Goal: Check status: Check status

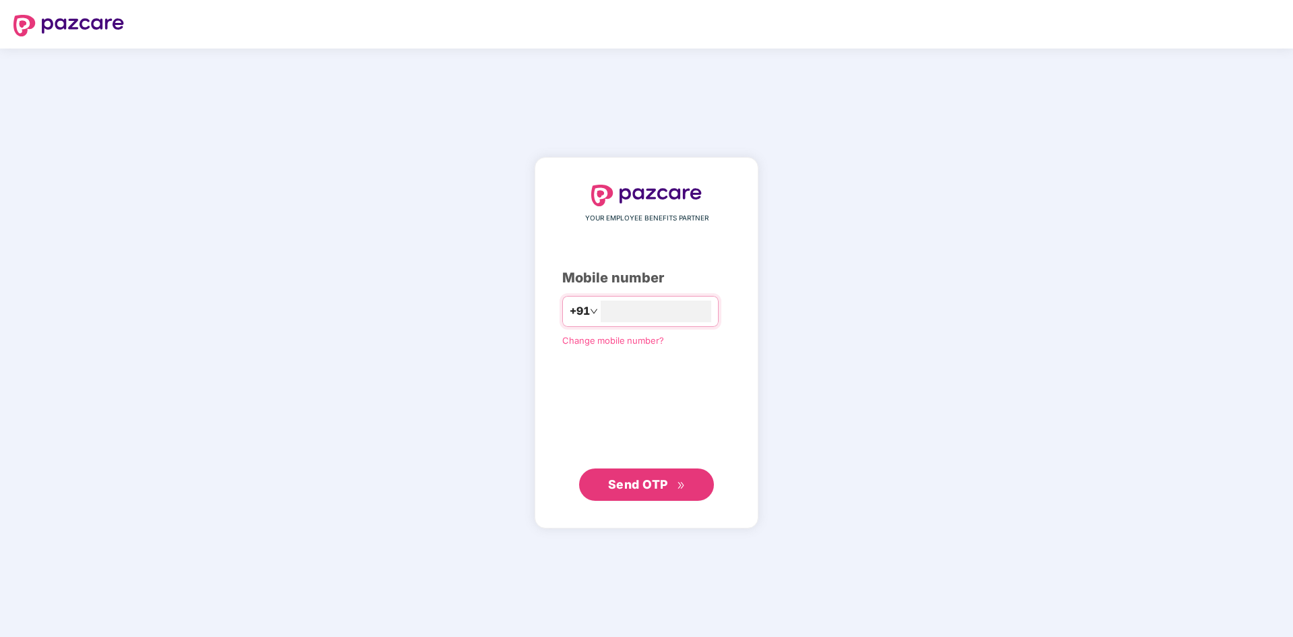
type input "**********"
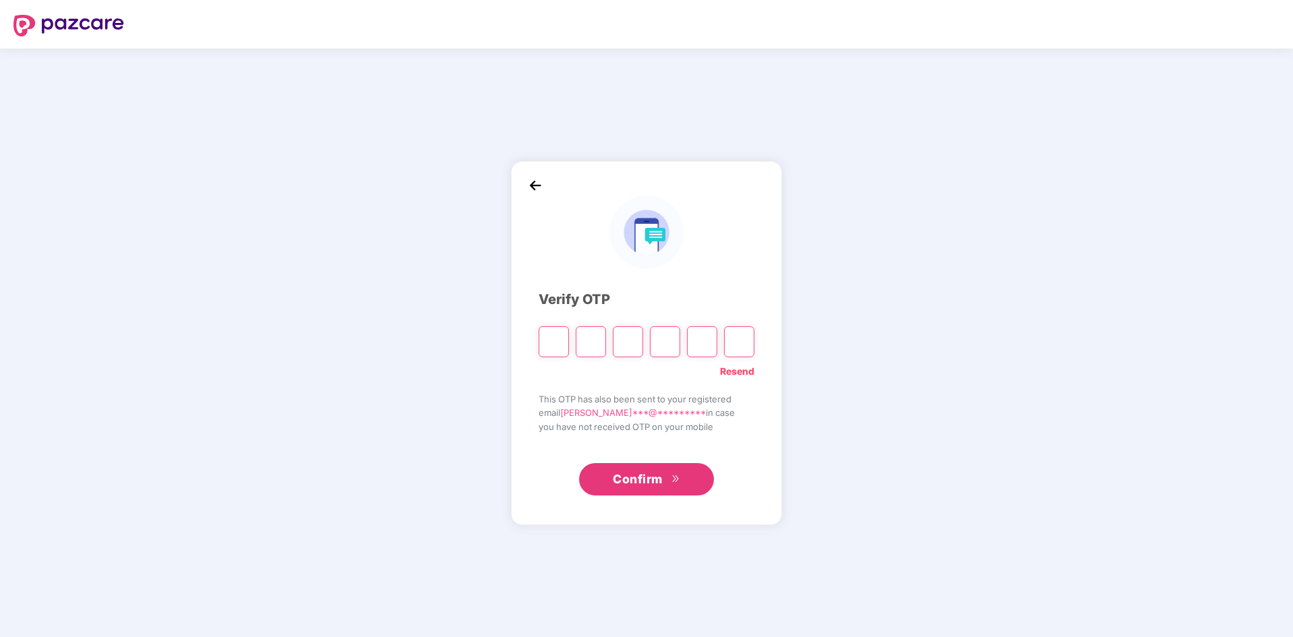
type input "*"
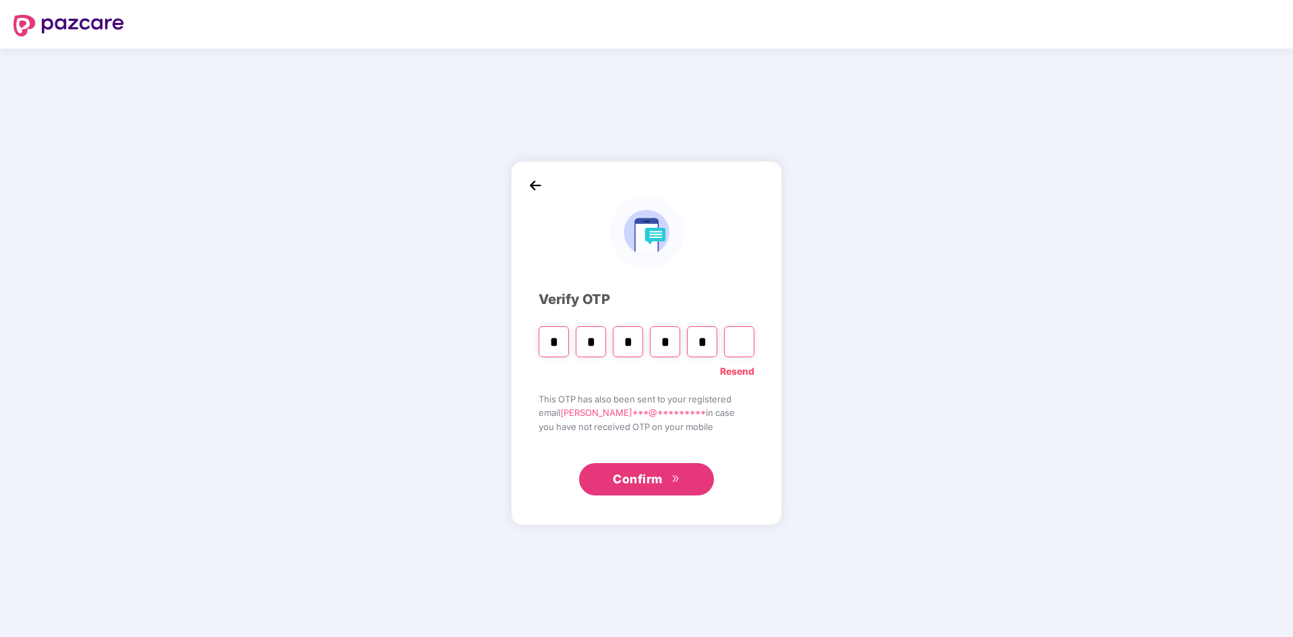
type input "*"
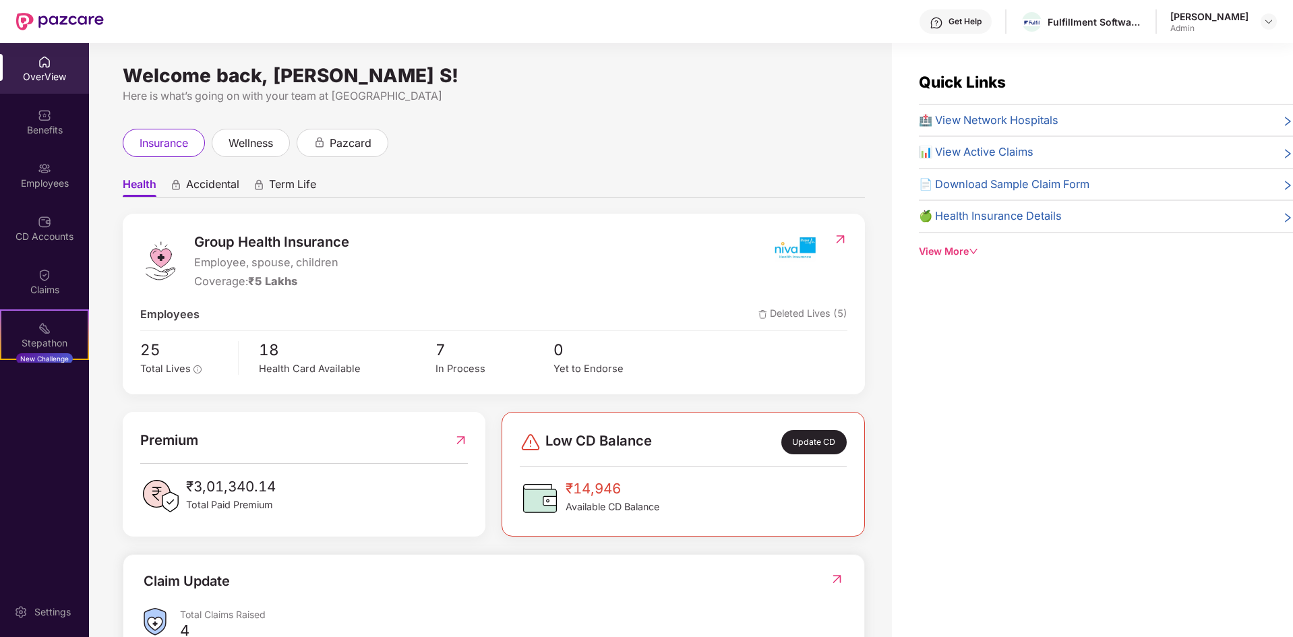
scroll to position [208, 0]
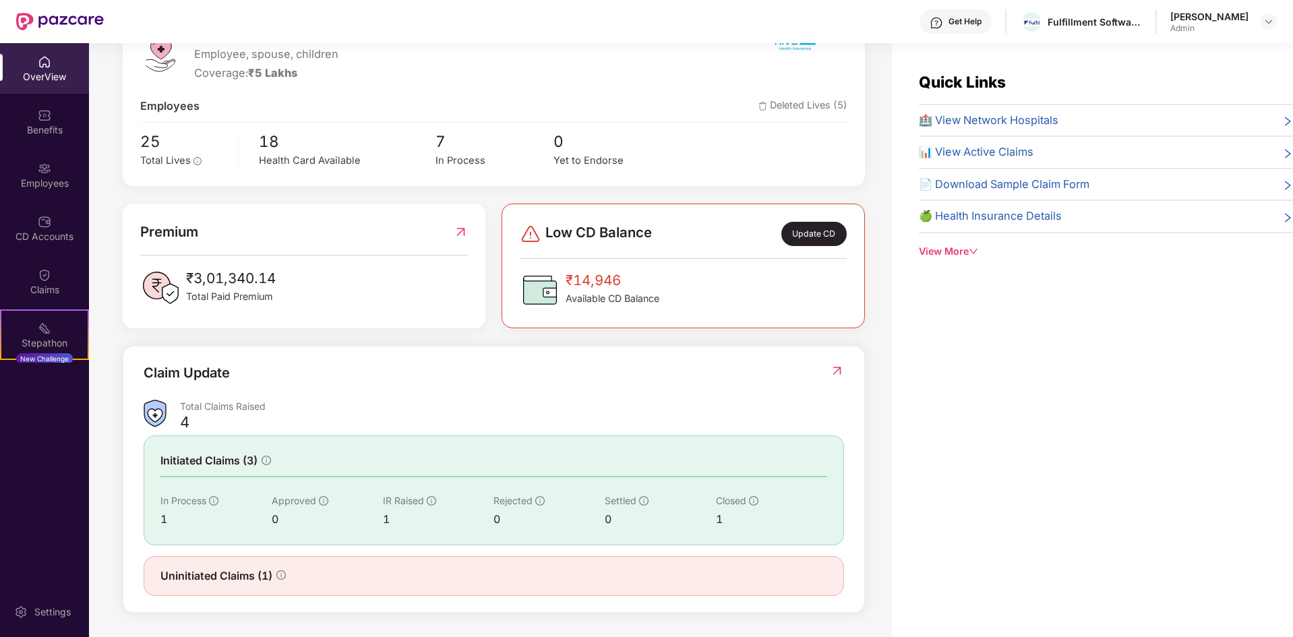
click at [190, 514] on div "1" at bounding box center [215, 519] width 111 height 17
click at [747, 500] on div "Closed" at bounding box center [771, 501] width 111 height 15
click at [755, 500] on icon "info-circle" at bounding box center [753, 500] width 9 height 9
click at [165, 521] on div "1" at bounding box center [215, 519] width 111 height 17
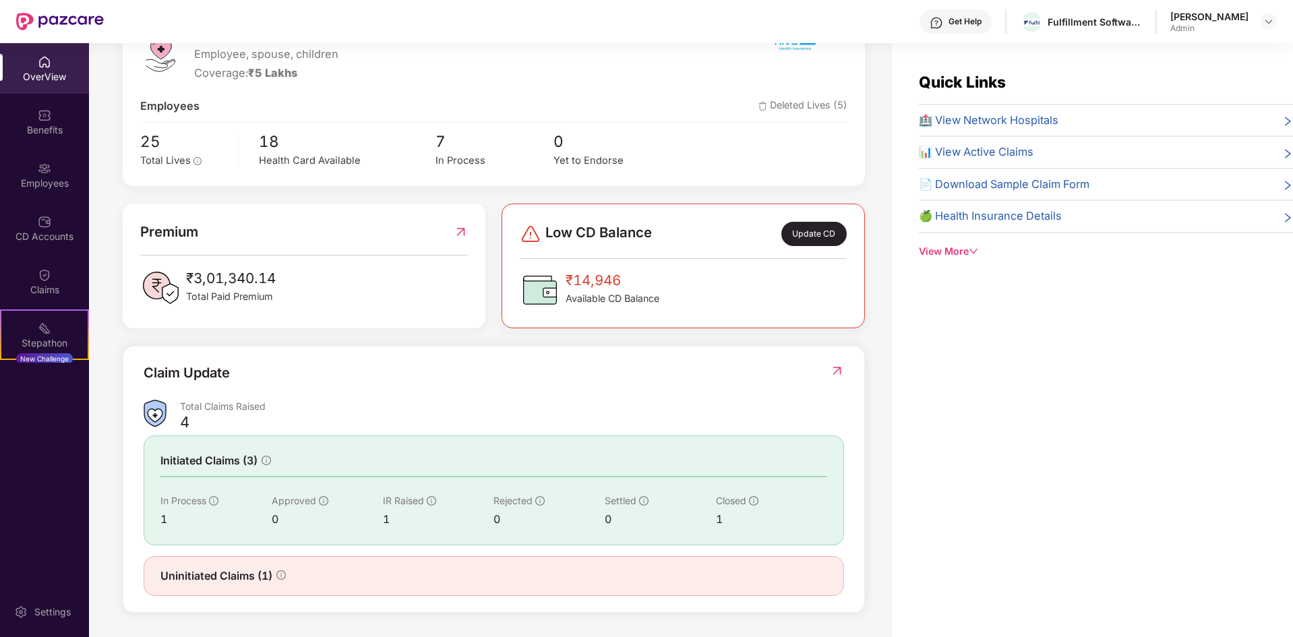
click at [256, 576] on span "Uninitiated Claims (1)" at bounding box center [216, 576] width 112 height 17
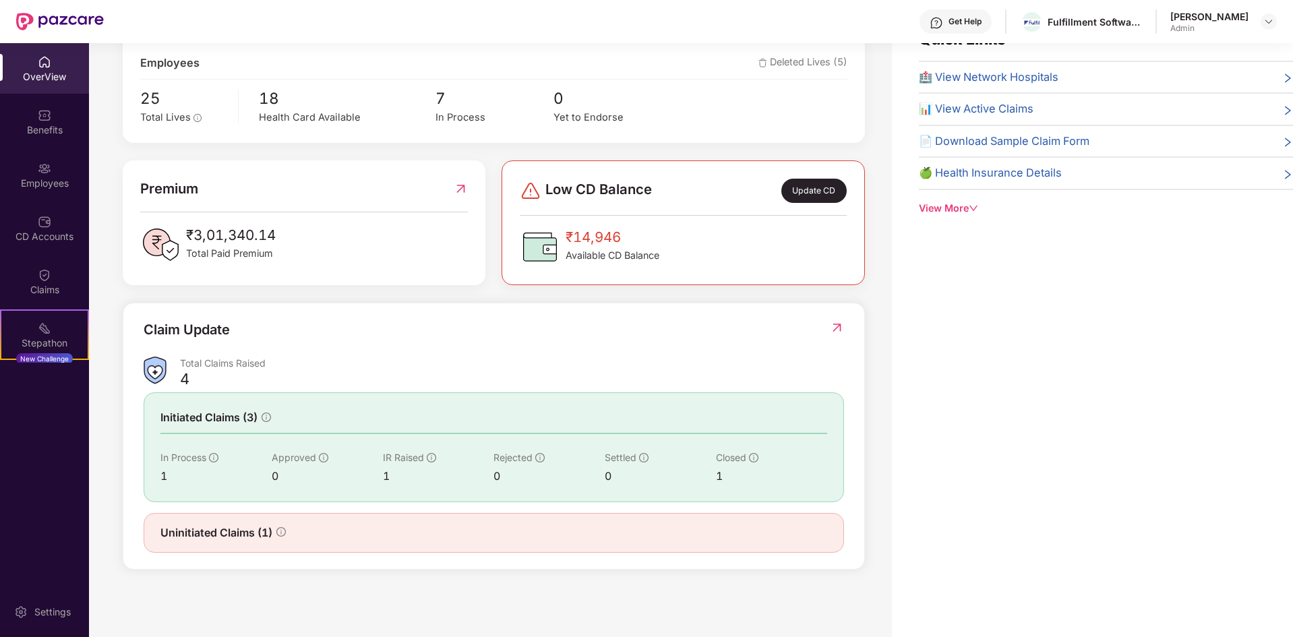
click at [289, 526] on div "Uninitiated Claims (1)" at bounding box center [493, 533] width 667 height 17
click at [203, 420] on span "Initiated Claims (3)" at bounding box center [208, 417] width 97 height 17
drag, startPoint x: 203, startPoint y: 420, endPoint x: 202, endPoint y: 396, distance: 24.3
click at [202, 396] on div "Initiated Claims (3) In Process 1 Approved 0 IR Raised 1 Rejected 0 Settled 0 C…" at bounding box center [494, 446] width 701 height 109
click at [222, 357] on div "Total Claims Raised" at bounding box center [512, 363] width 664 height 13
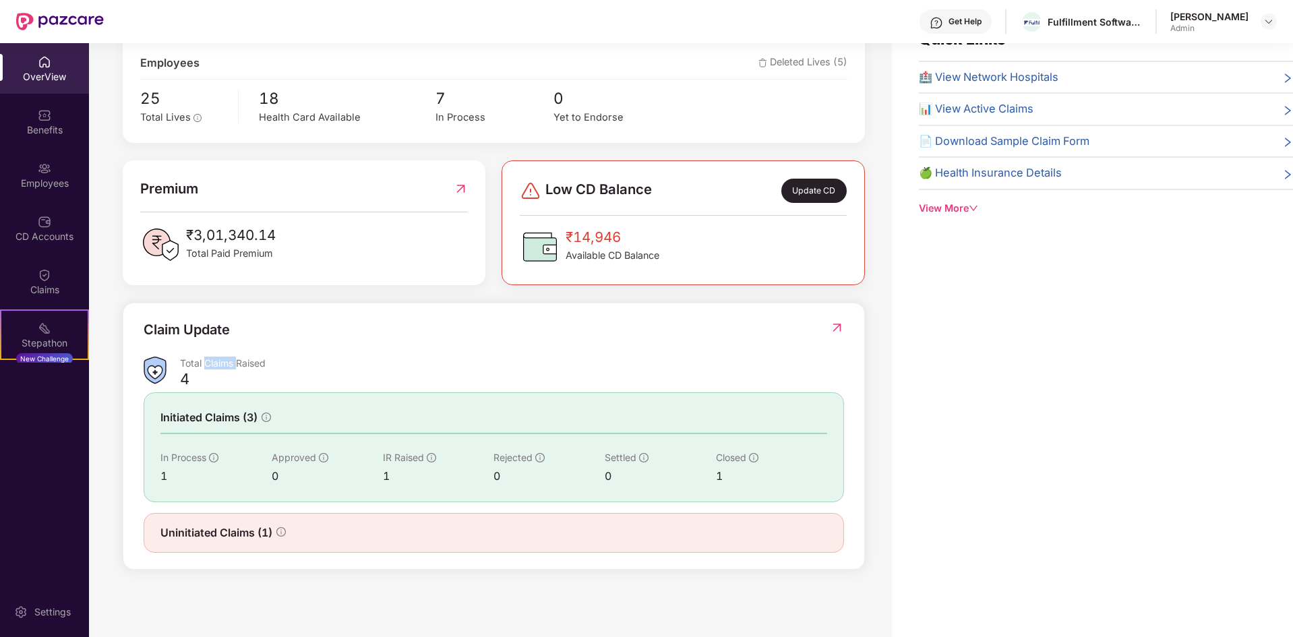
click at [222, 357] on div "Total Claims Raised" at bounding box center [512, 363] width 664 height 13
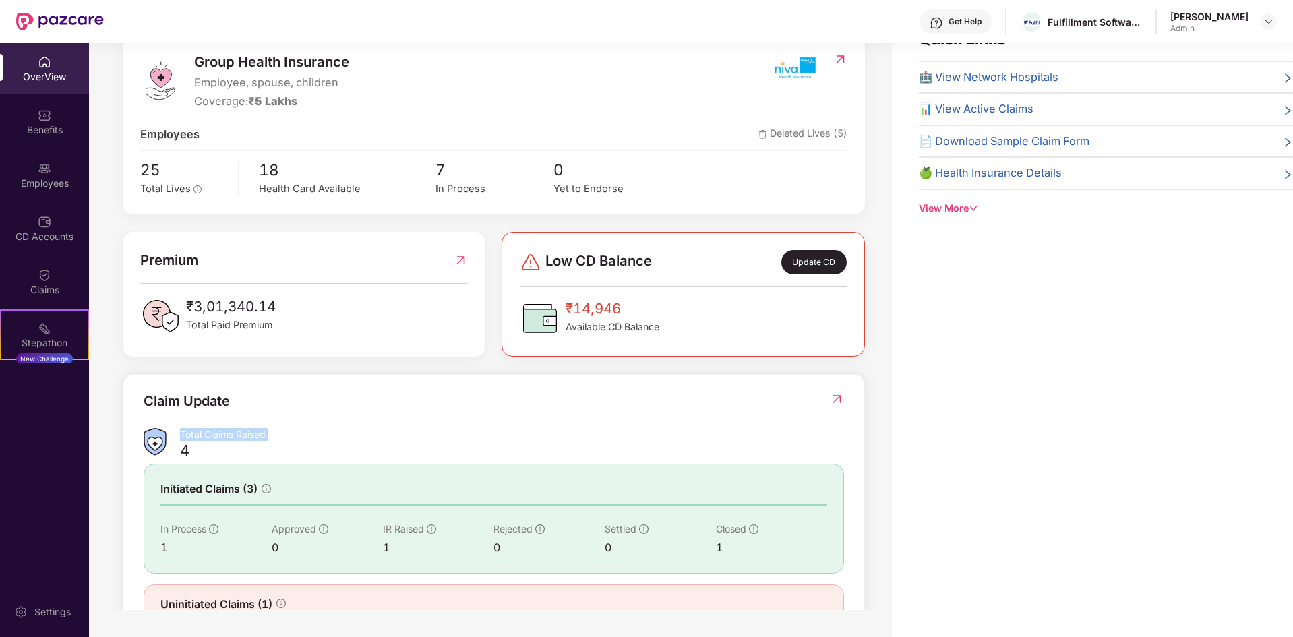
scroll to position [208, 0]
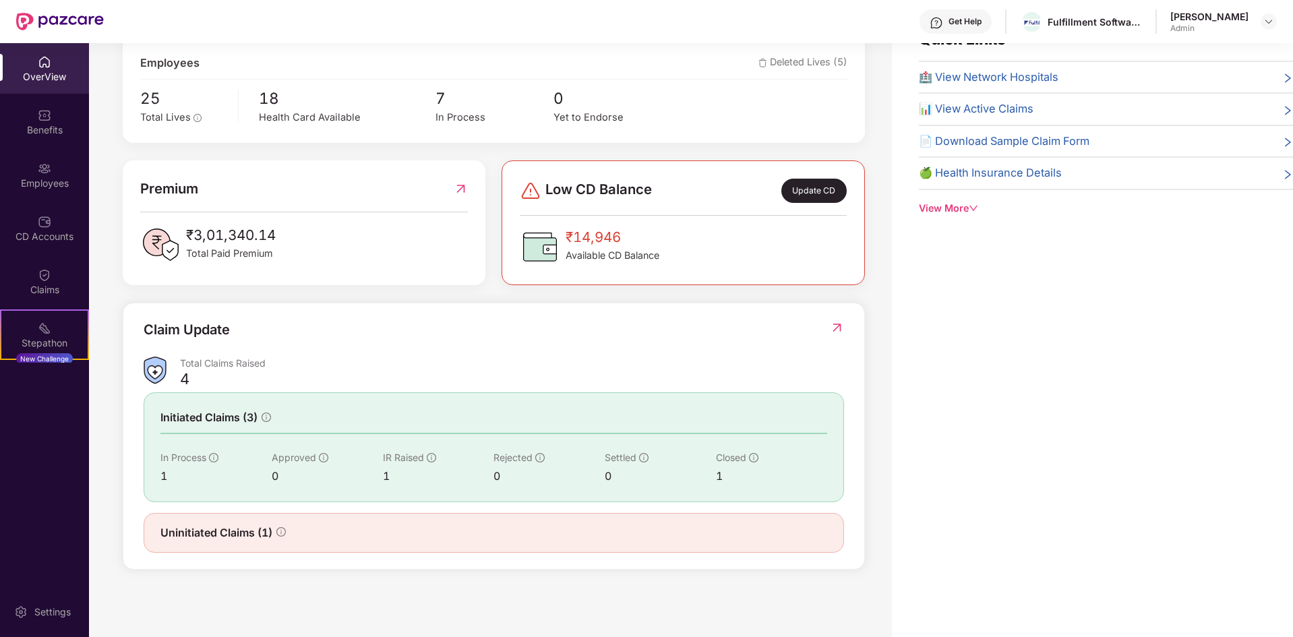
click at [163, 475] on div "1" at bounding box center [215, 476] width 111 height 17
drag, startPoint x: 163, startPoint y: 475, endPoint x: 64, endPoint y: 196, distance: 296.2
click at [146, 444] on div "Initiated Claims (3) In Process 1 Approved 0 IR Raised 1 Rejected 0 Settled 0 C…" at bounding box center [494, 446] width 701 height 109
click at [29, 233] on div "CD Accounts" at bounding box center [44, 236] width 89 height 13
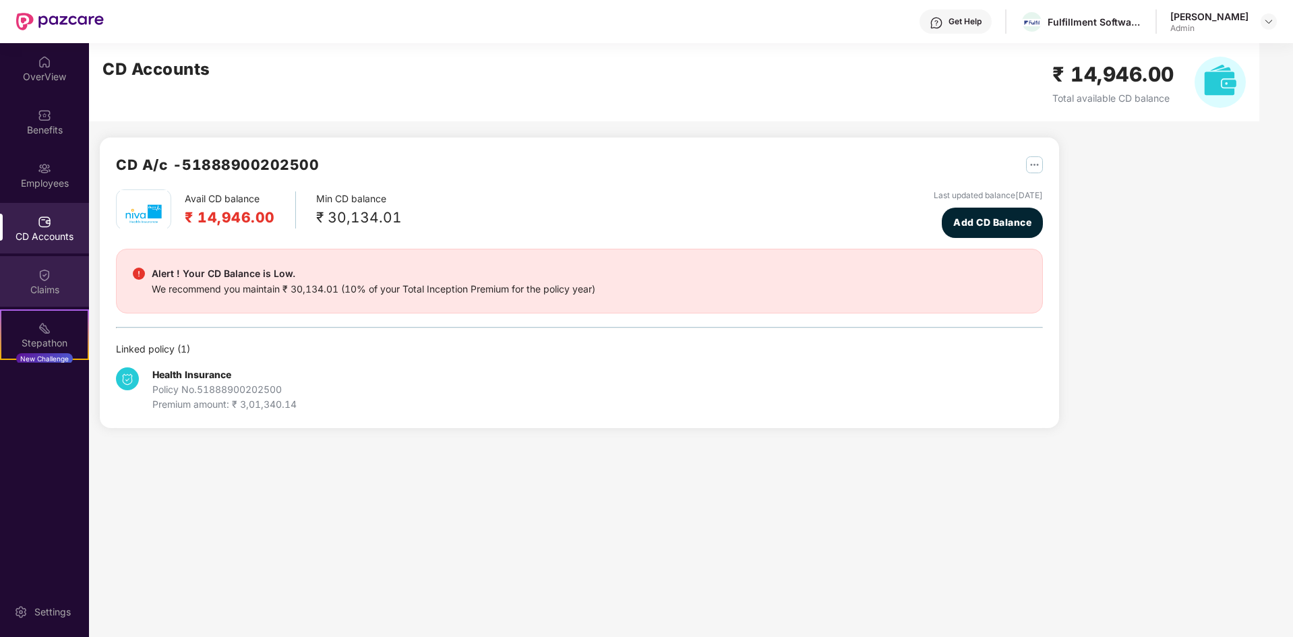
click at [42, 283] on div "Claims" at bounding box center [44, 289] width 89 height 13
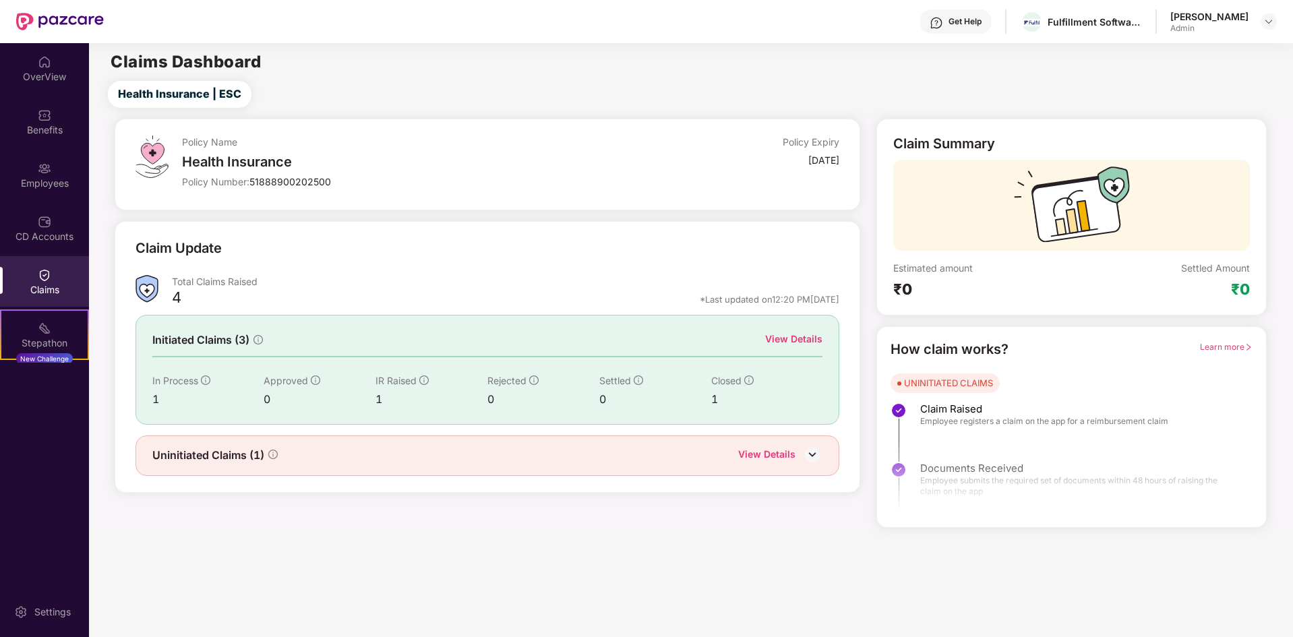
click at [206, 465] on div "Uninitiated Claims (1) View Details" at bounding box center [488, 456] width 705 height 40
drag, startPoint x: 206, startPoint y: 465, endPoint x: 622, endPoint y: 441, distance: 416.0
click at [207, 464] on div "Uninitiated Claims (1) View Details" at bounding box center [488, 456] width 705 height 40
click at [811, 452] on img at bounding box center [812, 454] width 20 height 20
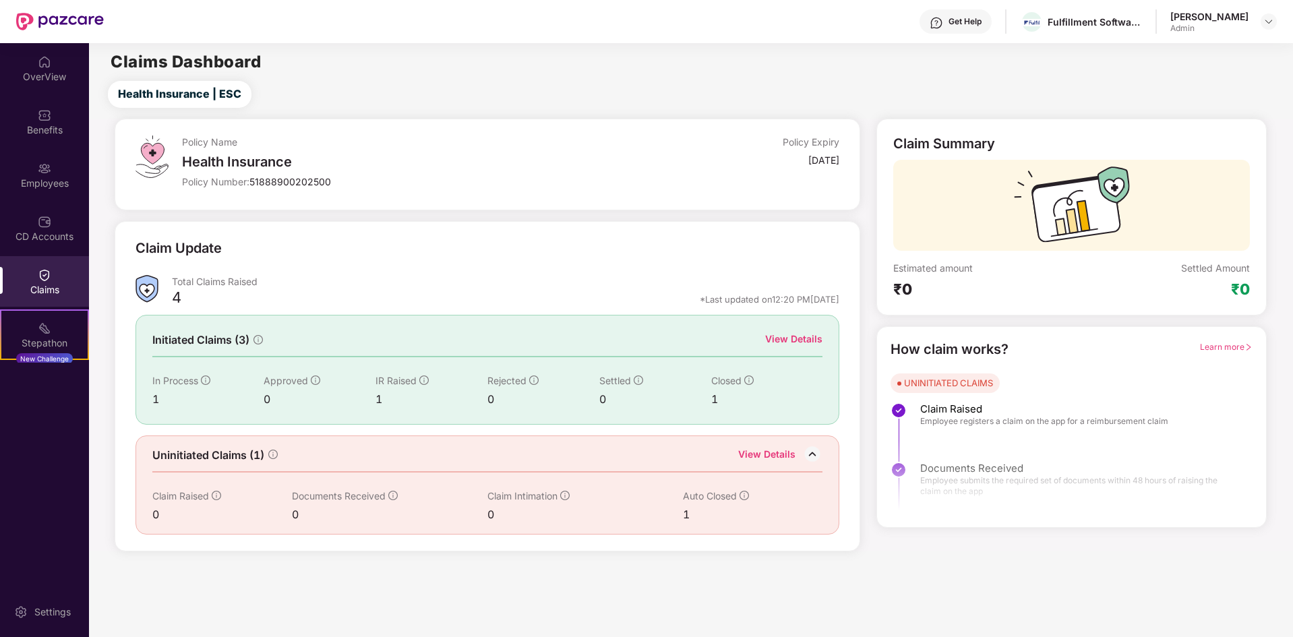
click at [746, 496] on icon "info-circle" at bounding box center [744, 495] width 9 height 9
click at [158, 400] on div "1" at bounding box center [208, 399] width 112 height 17
click at [820, 337] on div "View Details" at bounding box center [793, 339] width 57 height 15
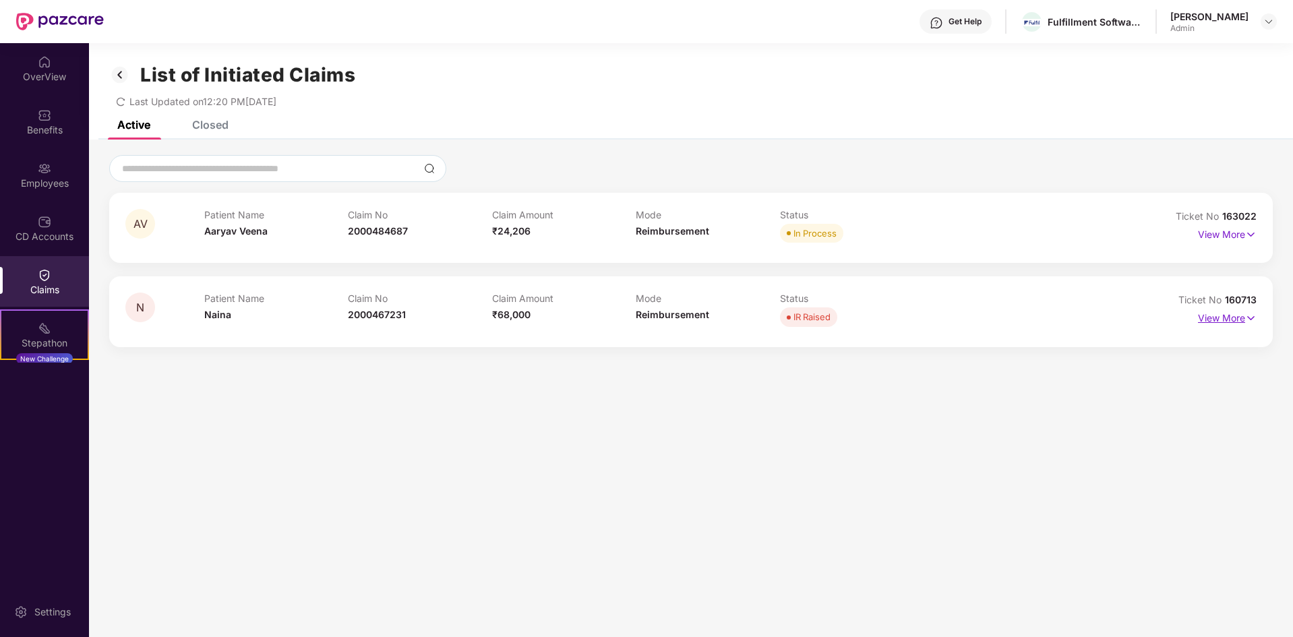
click at [1233, 315] on p "View More" at bounding box center [1227, 316] width 59 height 18
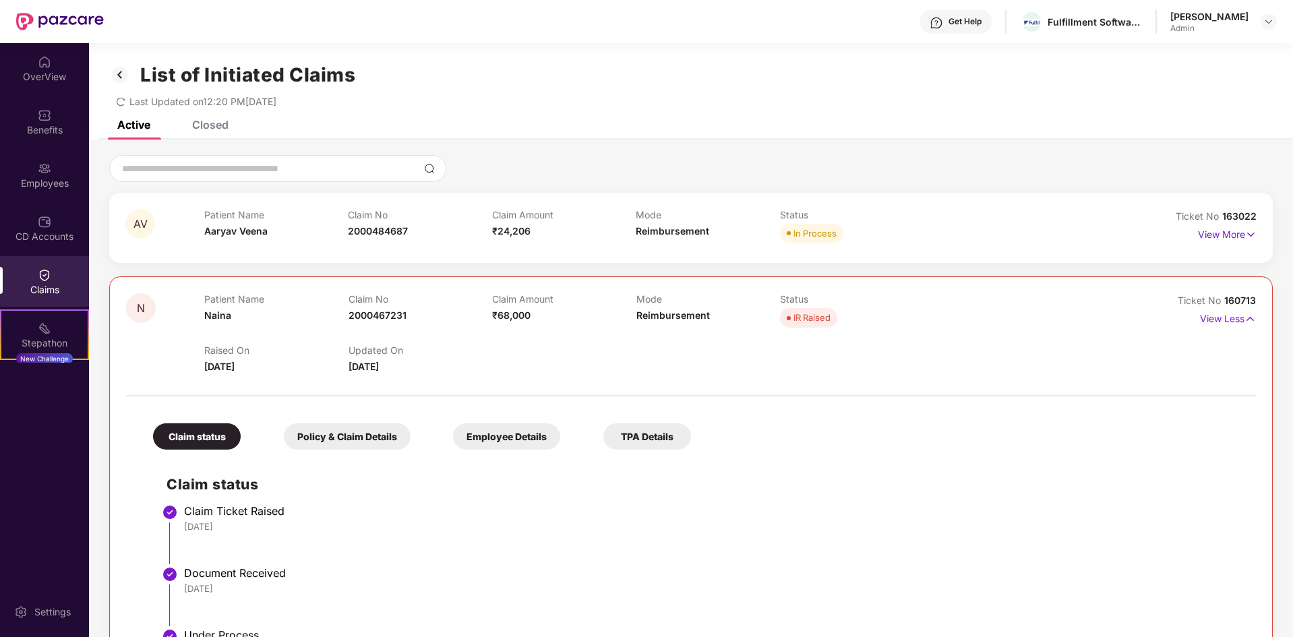
click at [375, 438] on div "Policy & Claim Details" at bounding box center [347, 436] width 127 height 26
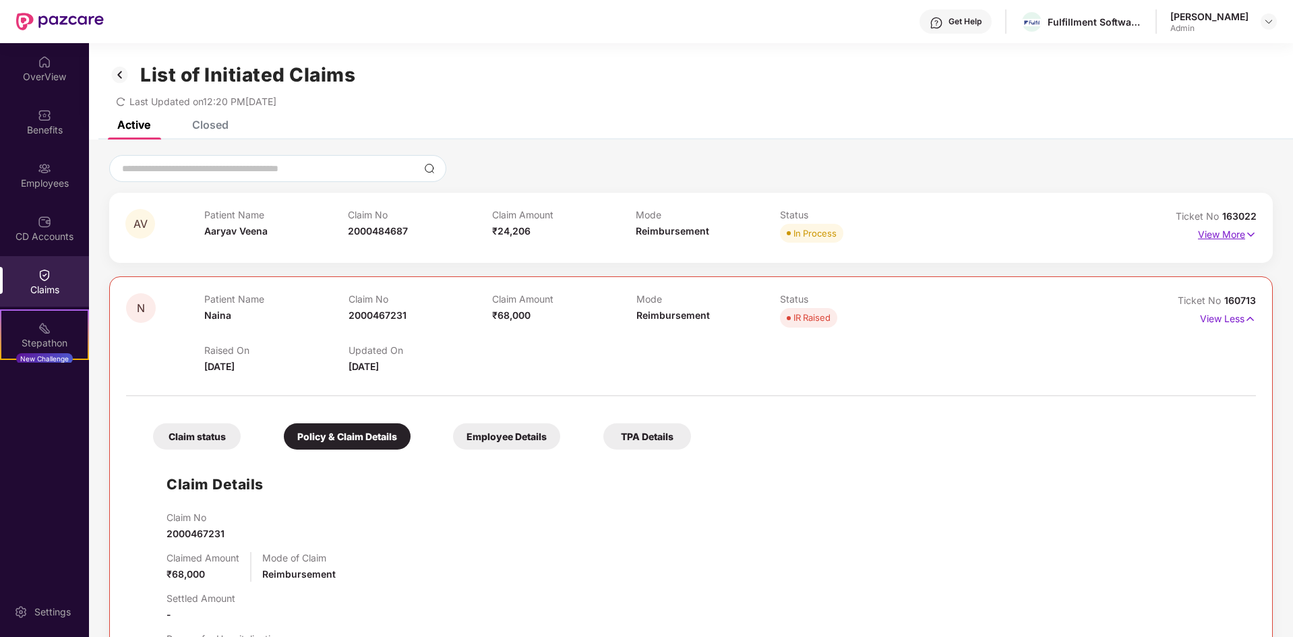
click at [1212, 235] on p "View More" at bounding box center [1227, 233] width 59 height 18
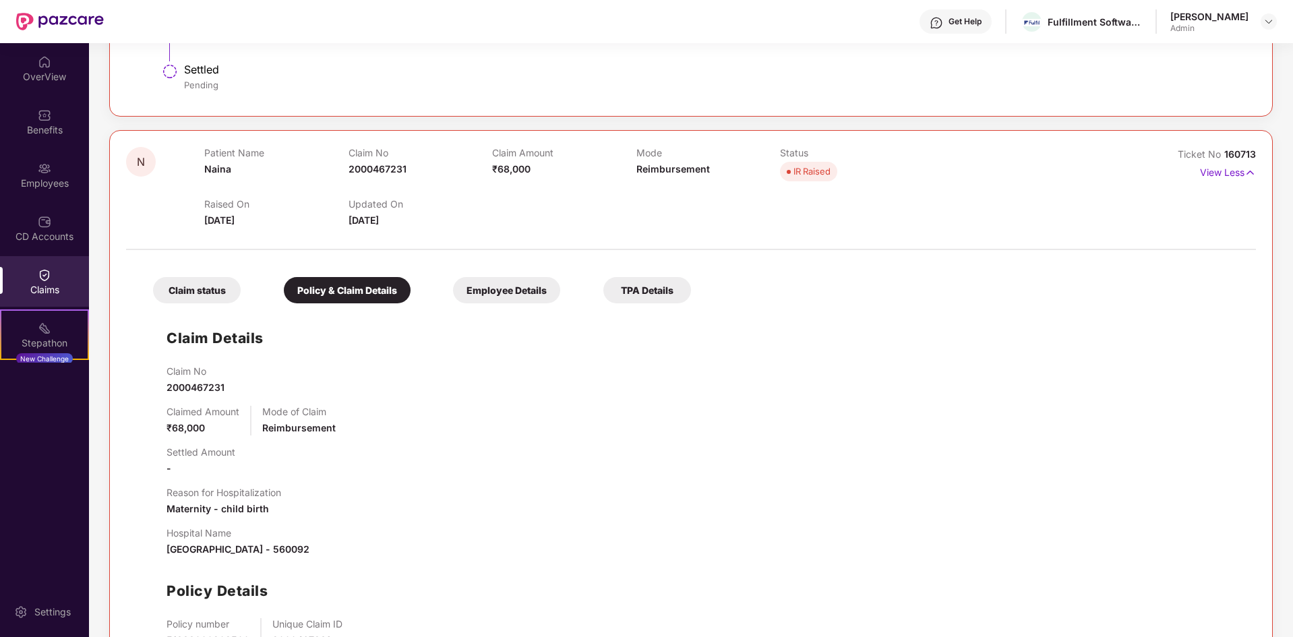
scroll to position [848, 0]
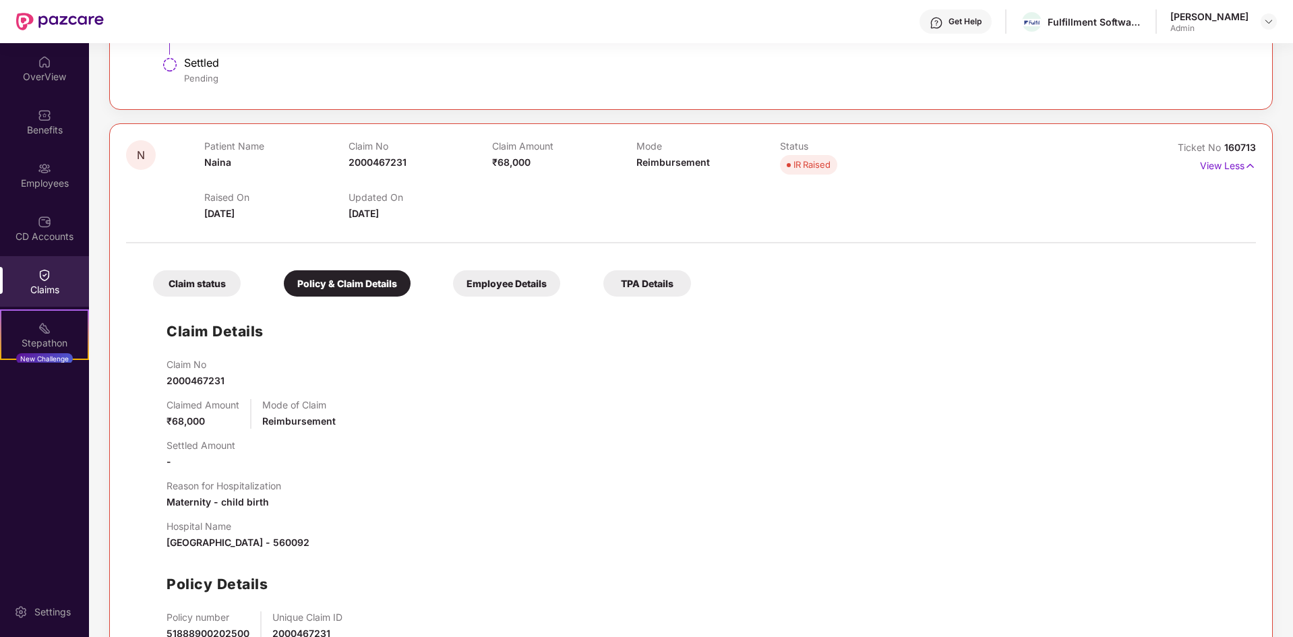
click at [517, 288] on div "Employee Details" at bounding box center [506, 283] width 107 height 26
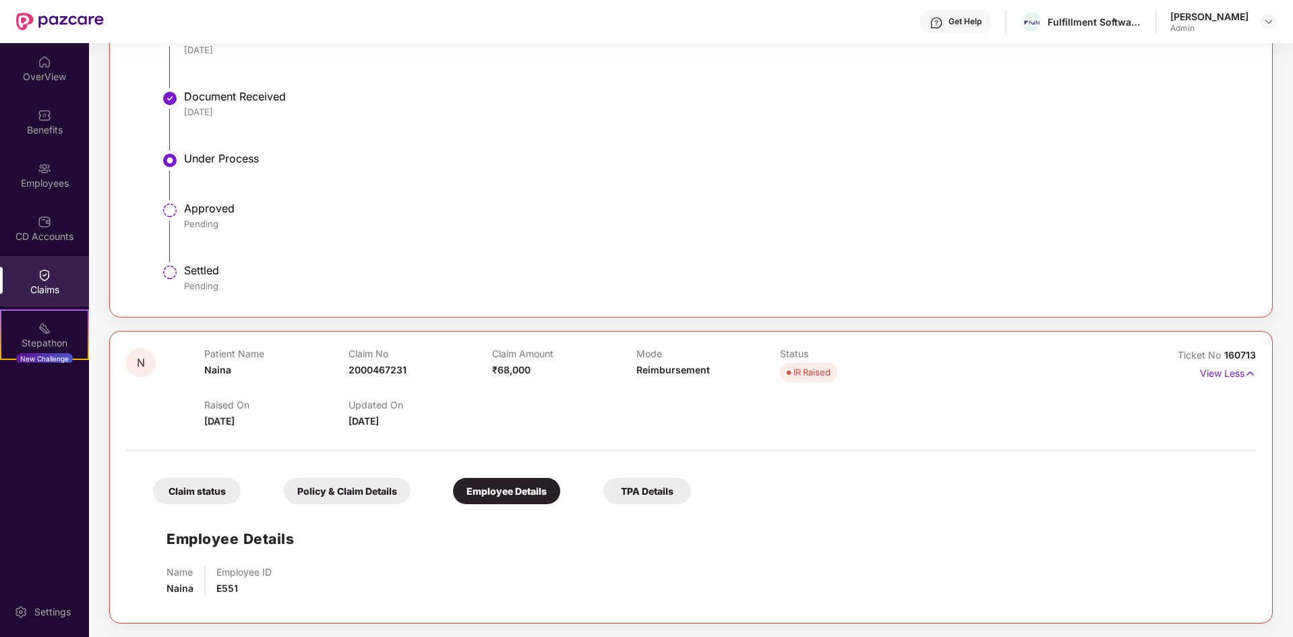
scroll to position [641, 0]
click at [653, 487] on div "TPA Details" at bounding box center [647, 491] width 88 height 26
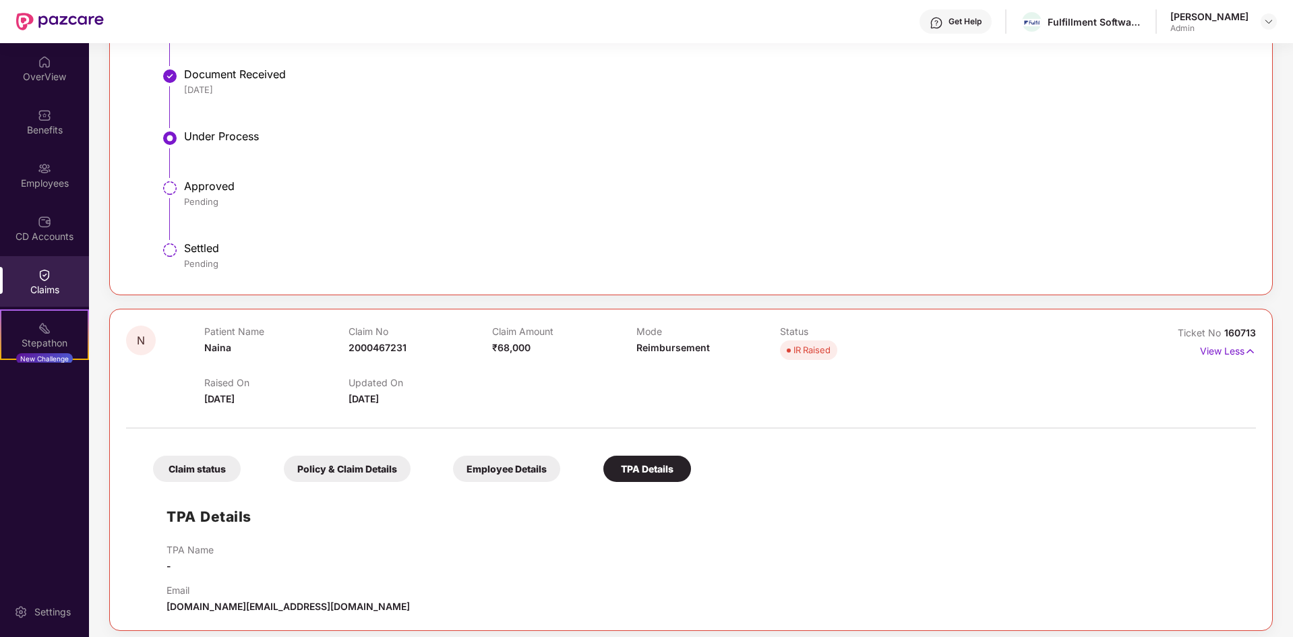
scroll to position [665, 0]
click at [214, 471] on div "Claim status" at bounding box center [197, 467] width 88 height 26
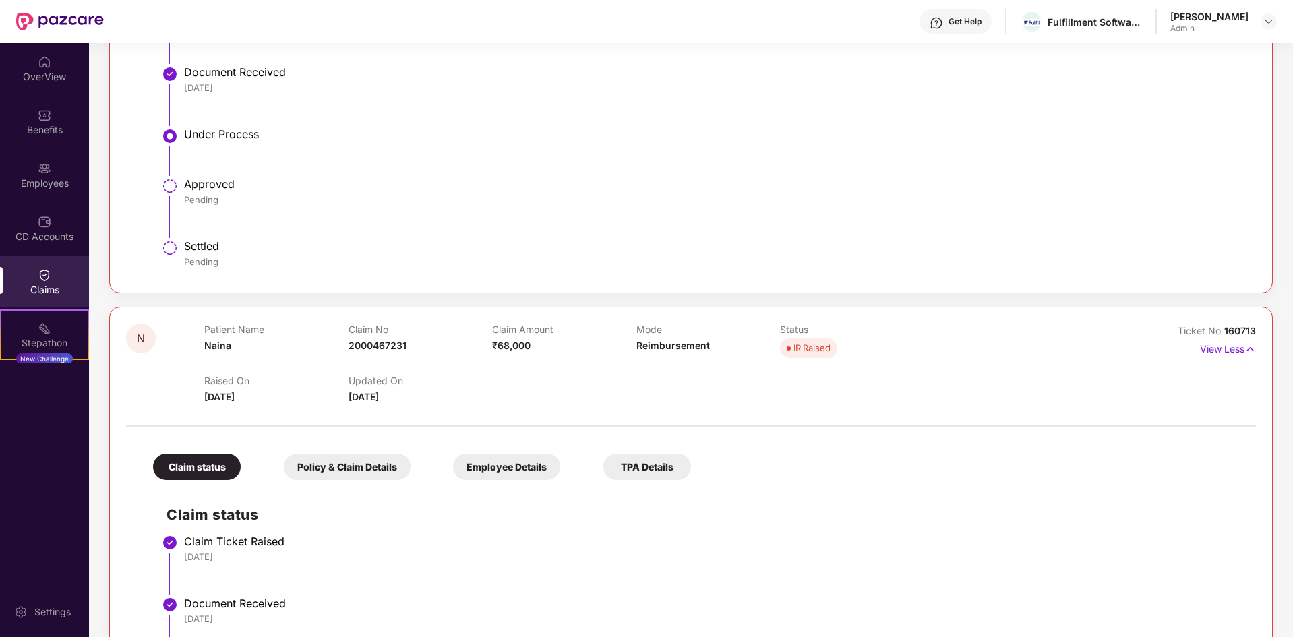
scroll to position [816, 0]
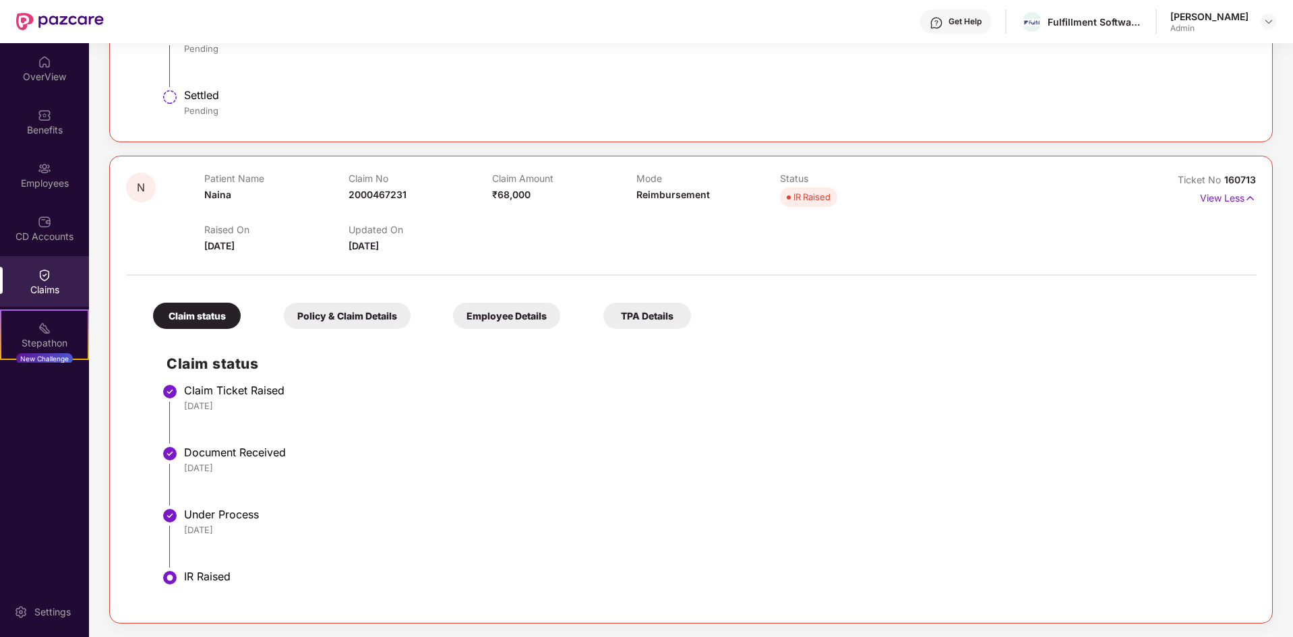
click at [219, 510] on div "Under Process" at bounding box center [713, 514] width 1059 height 13
click at [182, 582] on li "IR Raised" at bounding box center [705, 590] width 1076 height 32
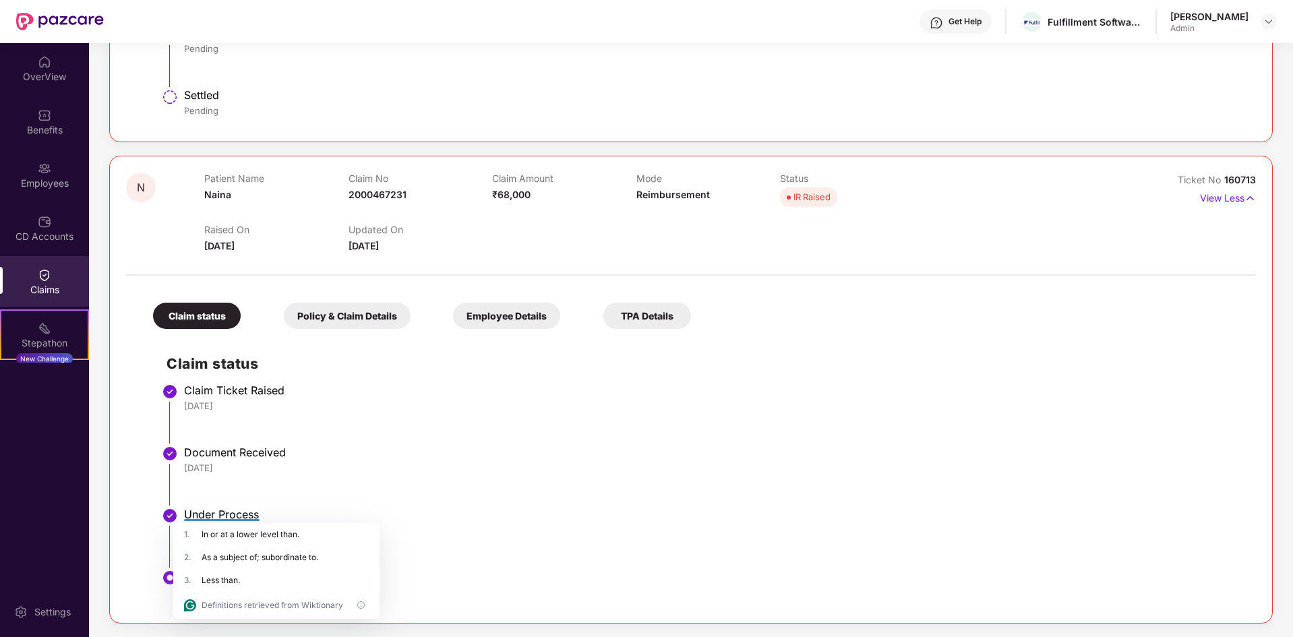
click at [182, 582] on div "3 . Less than." at bounding box center [276, 580] width 206 height 23
drag, startPoint x: 182, startPoint y: 582, endPoint x: 452, endPoint y: 508, distance: 280.4
click at [452, 508] on div "Under Process" at bounding box center [713, 514] width 1059 height 13
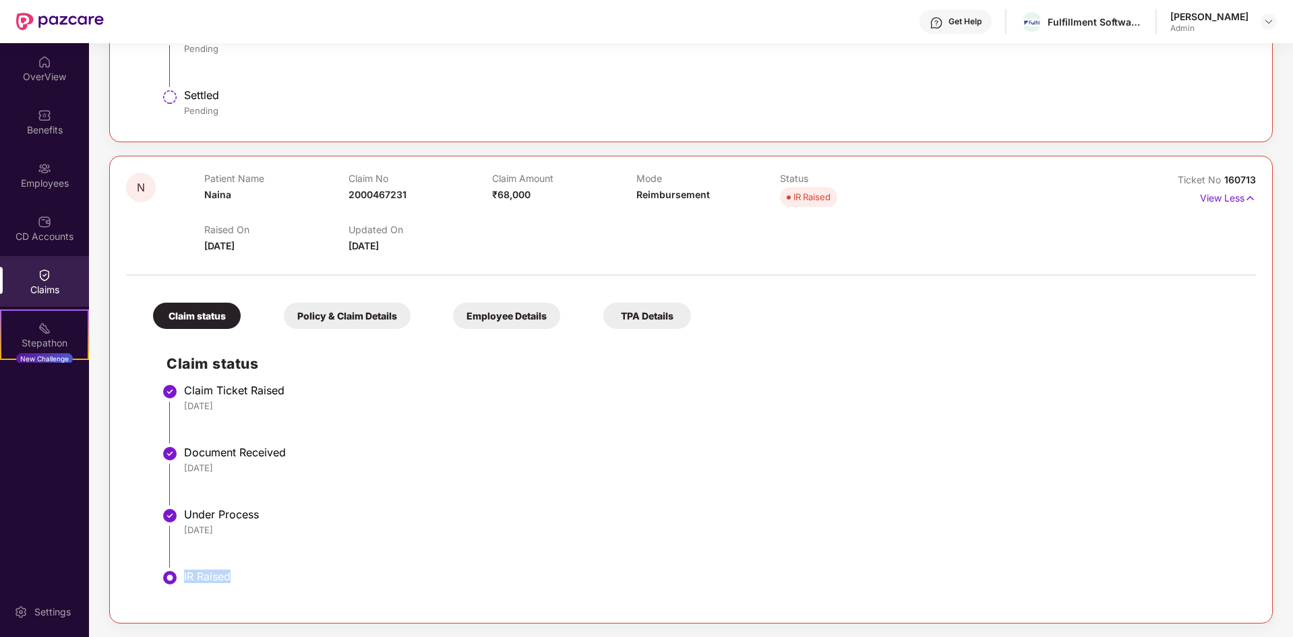
drag, startPoint x: 184, startPoint y: 579, endPoint x: 287, endPoint y: 587, distance: 102.8
click at [287, 587] on div "IR Raised" at bounding box center [713, 586] width 1059 height 32
click at [369, 322] on div "Policy & Claim Details" at bounding box center [347, 316] width 127 height 26
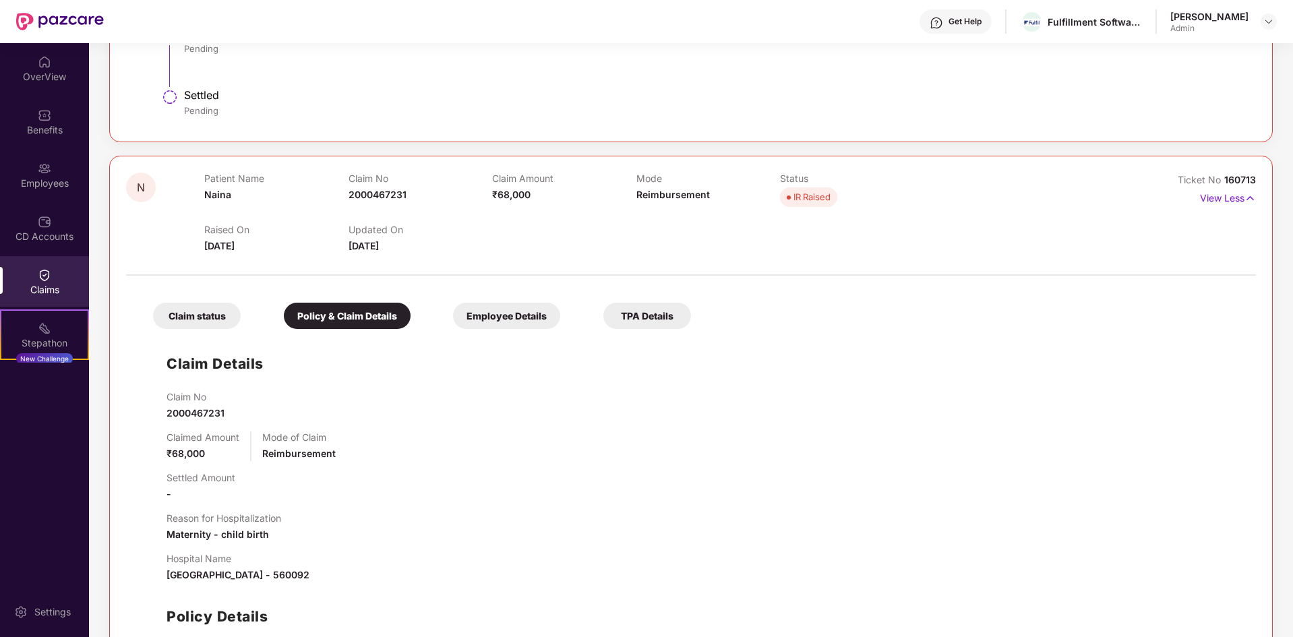
click at [508, 316] on div "Employee Details" at bounding box center [506, 316] width 107 height 26
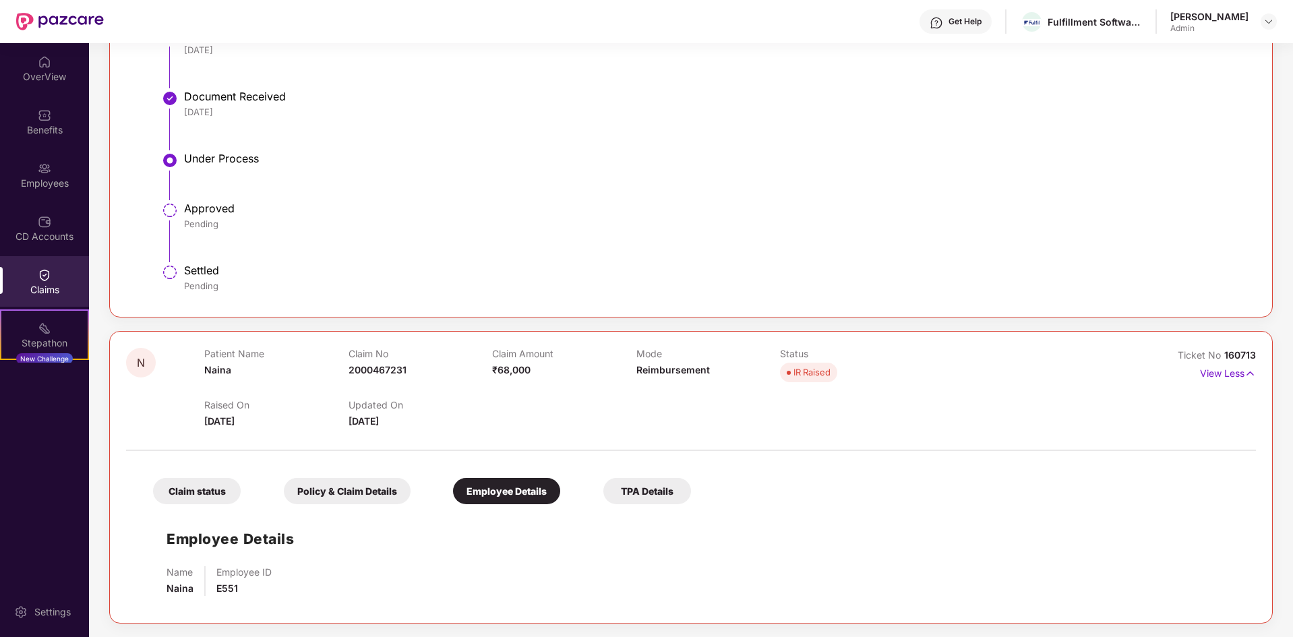
scroll to position [641, 0]
click at [643, 478] on div "TPA Details" at bounding box center [647, 491] width 88 height 26
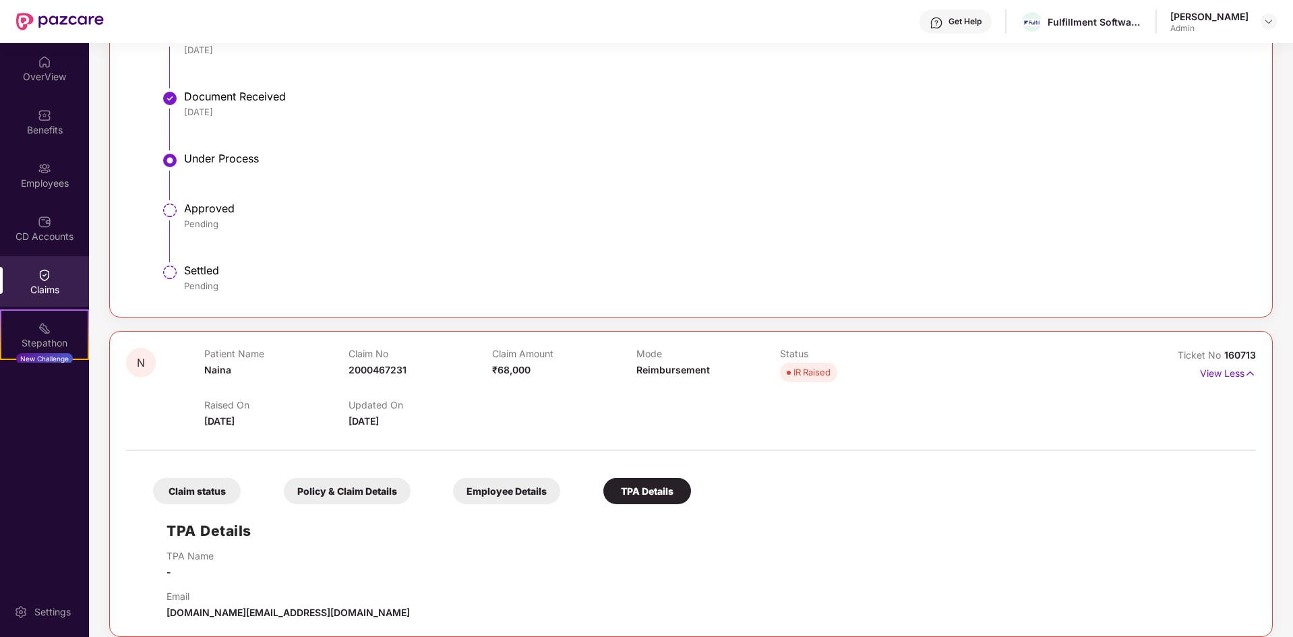
scroll to position [670, 0]
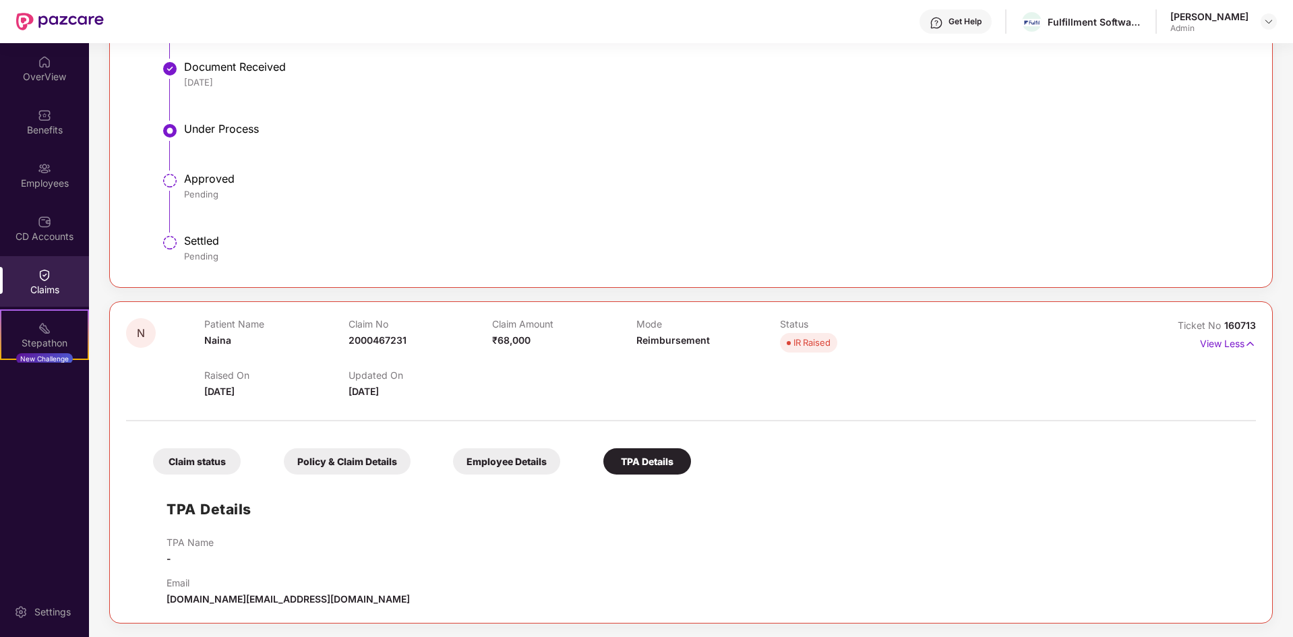
click at [190, 473] on div "Claim status" at bounding box center [197, 461] width 88 height 26
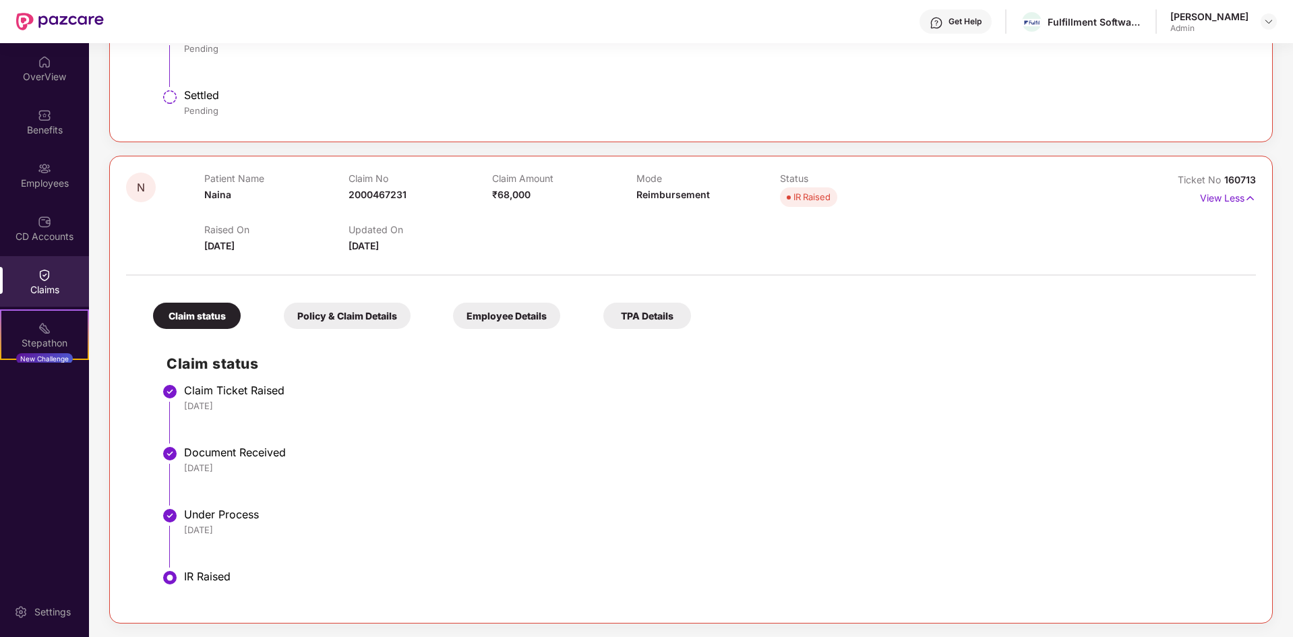
click at [222, 576] on div "IR Raised" at bounding box center [713, 576] width 1059 height 13
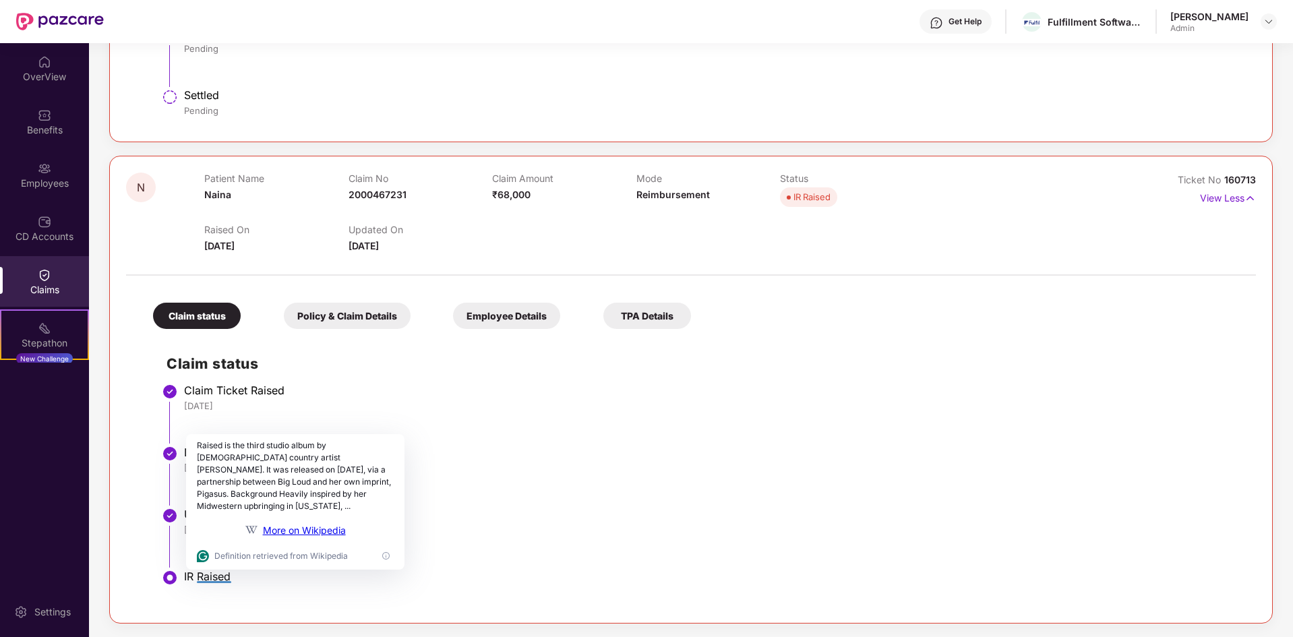
click at [345, 314] on div "Policy & Claim Details" at bounding box center [347, 316] width 127 height 26
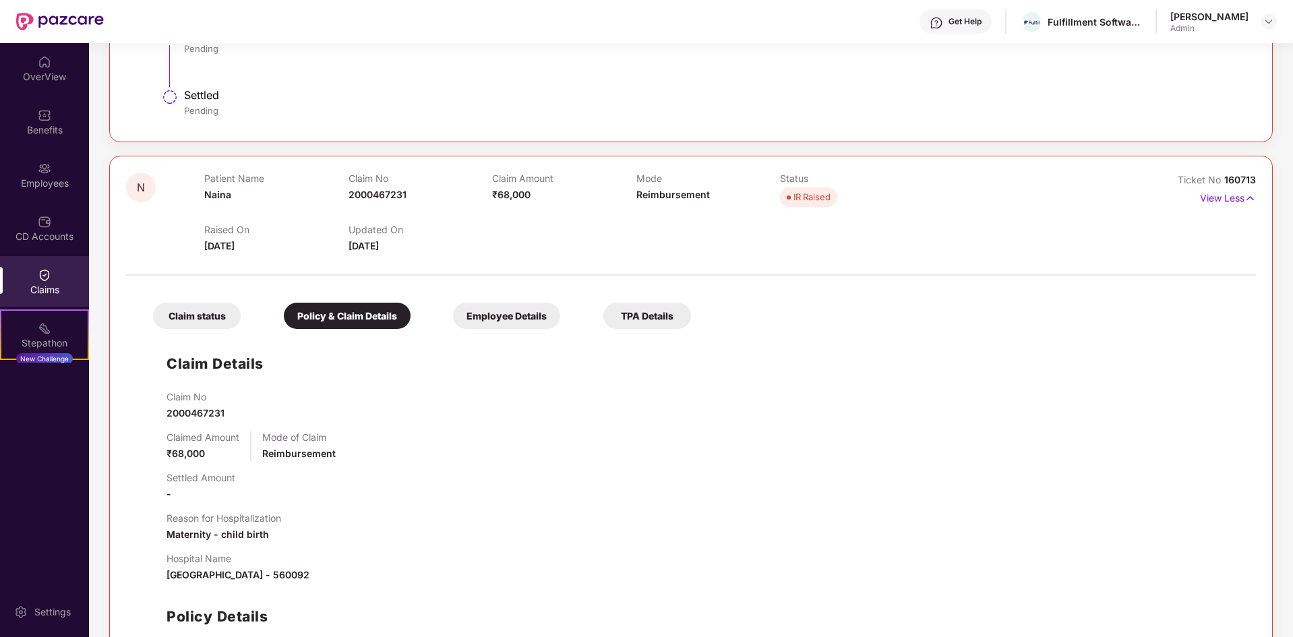
scroll to position [934, 0]
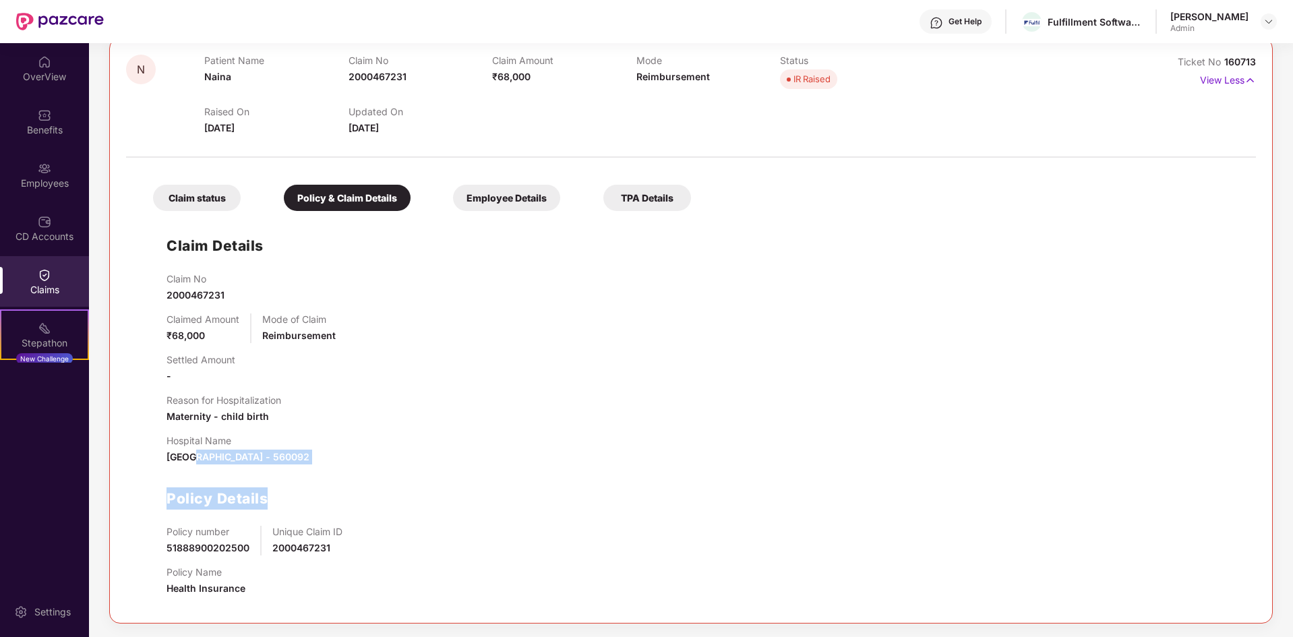
drag, startPoint x: 191, startPoint y: 462, endPoint x: 446, endPoint y: 479, distance: 256.1
click at [446, 479] on div "Claim No 2000467231 Claimed Amount ₹68,000 Mode of Claim Reimbursement Settled …" at bounding box center [705, 440] width 1076 height 334
drag, startPoint x: 267, startPoint y: 539, endPoint x: 508, endPoint y: 535, distance: 240.7
click at [508, 535] on div "Policy number 51888900202500 Unique Claim ID 2000467231" at bounding box center [705, 541] width 1076 height 30
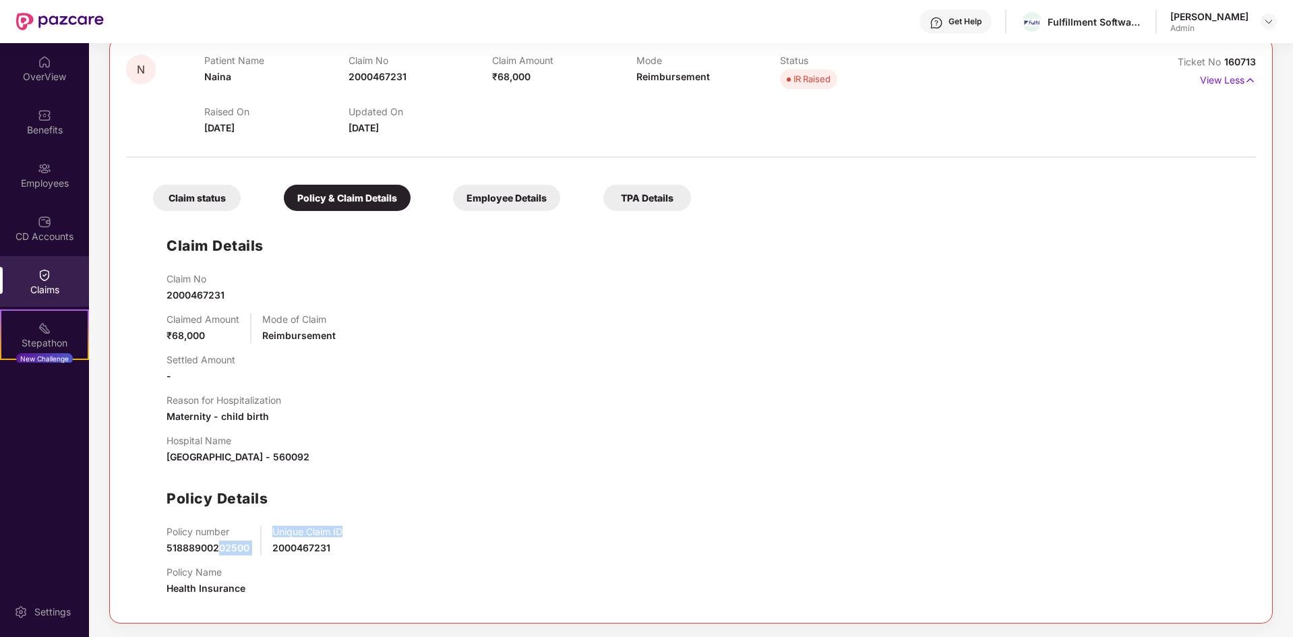
click at [508, 535] on div "Policy number 51888900202500 Unique Claim ID 2000467231" at bounding box center [705, 541] width 1076 height 30
click at [538, 194] on div "Employee Details" at bounding box center [506, 198] width 107 height 26
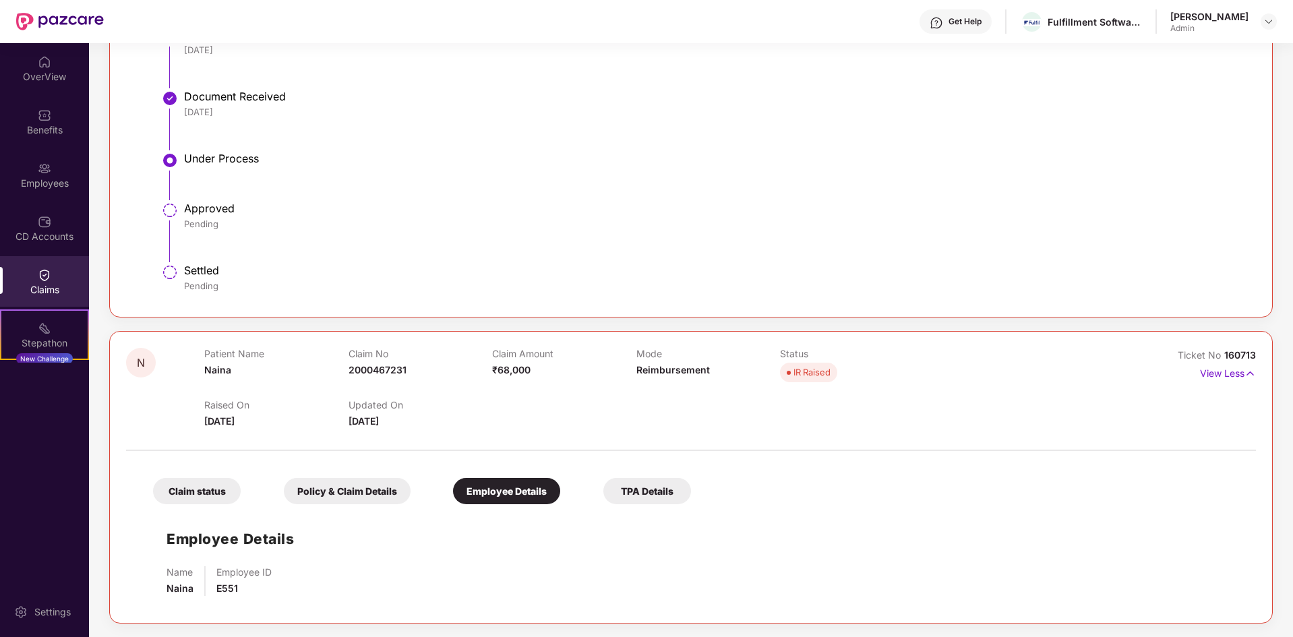
scroll to position [641, 0]
click at [637, 490] on div "TPA Details" at bounding box center [647, 491] width 88 height 26
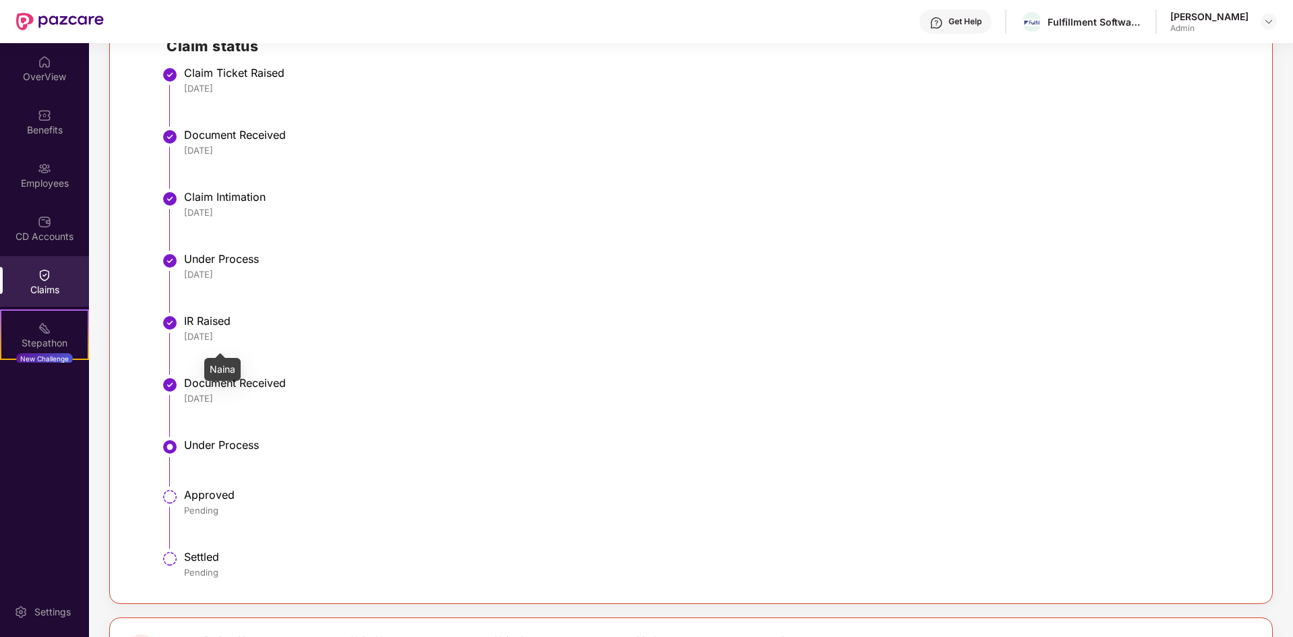
scroll to position [0, 0]
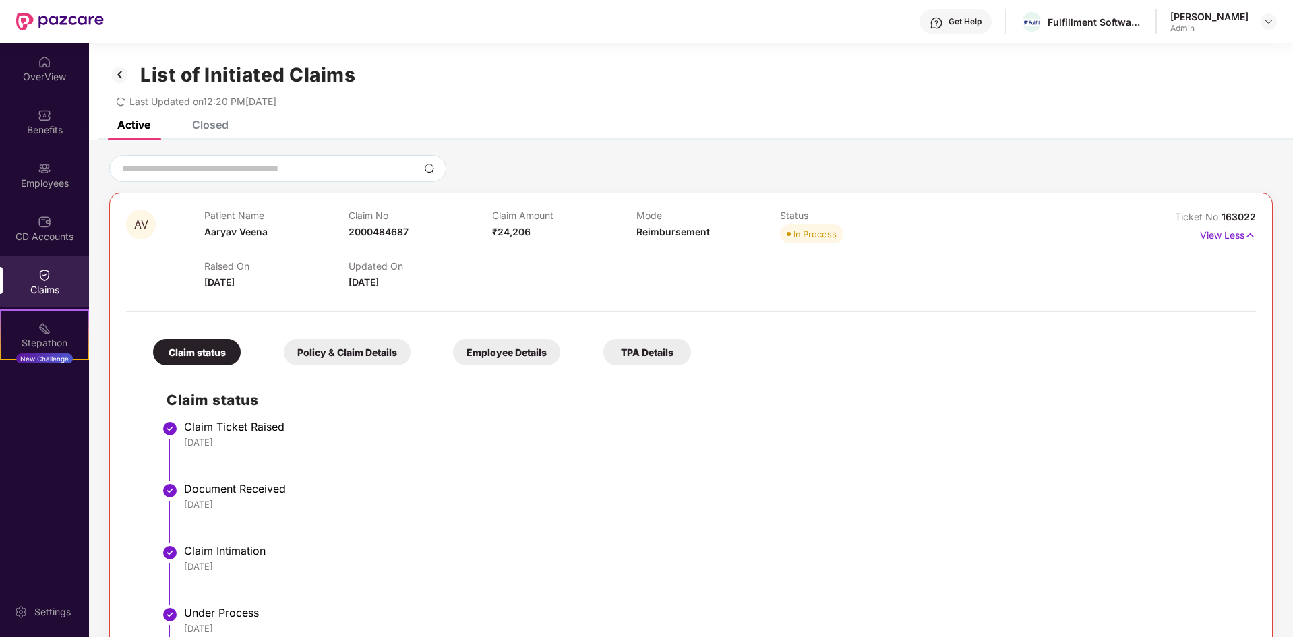
click at [212, 121] on div "Closed" at bounding box center [210, 124] width 36 height 13
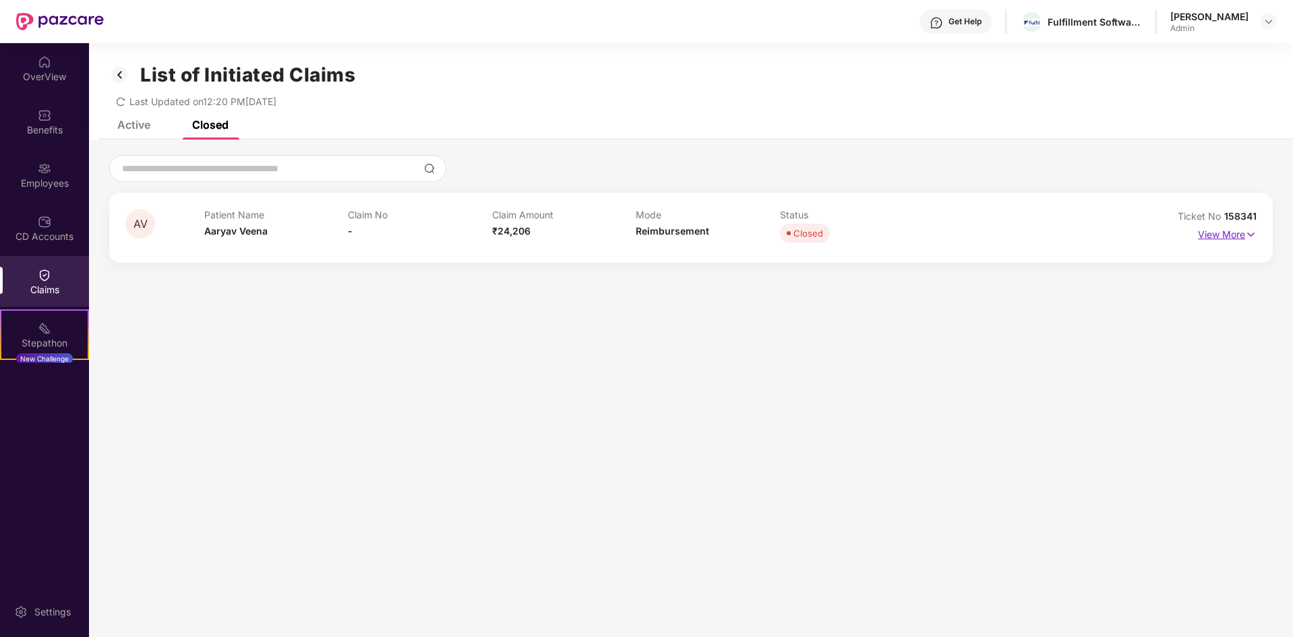
click at [1229, 232] on p "View More" at bounding box center [1227, 233] width 59 height 18
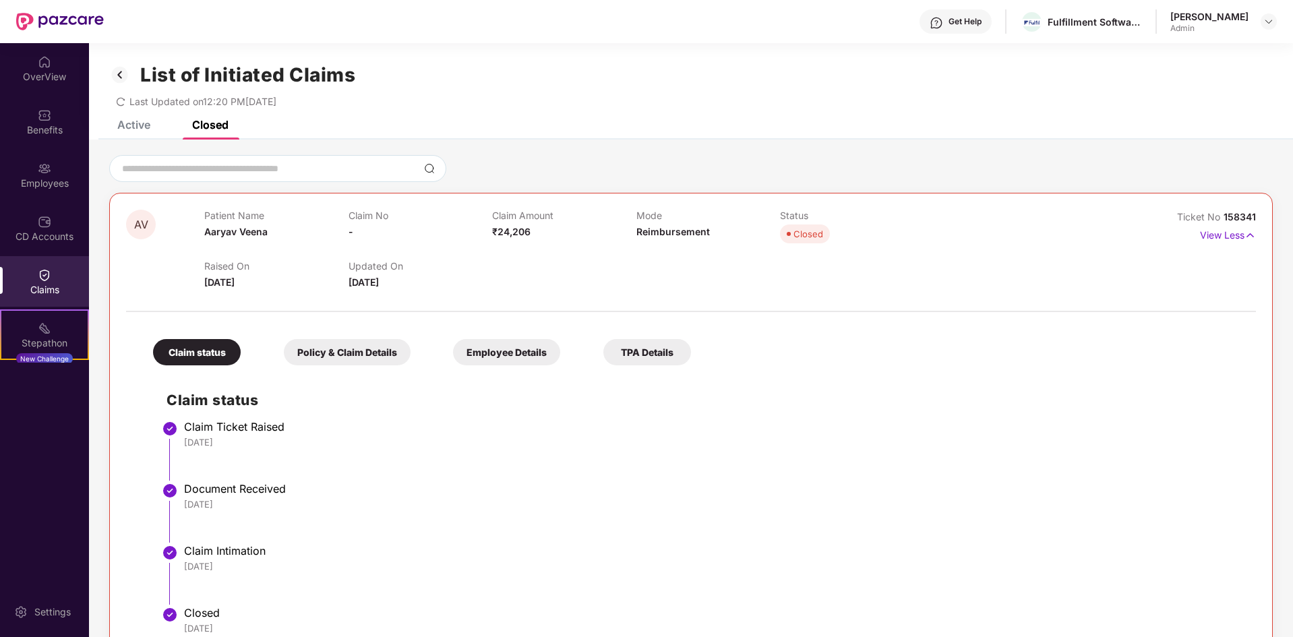
click at [131, 127] on div "Active" at bounding box center [133, 124] width 33 height 13
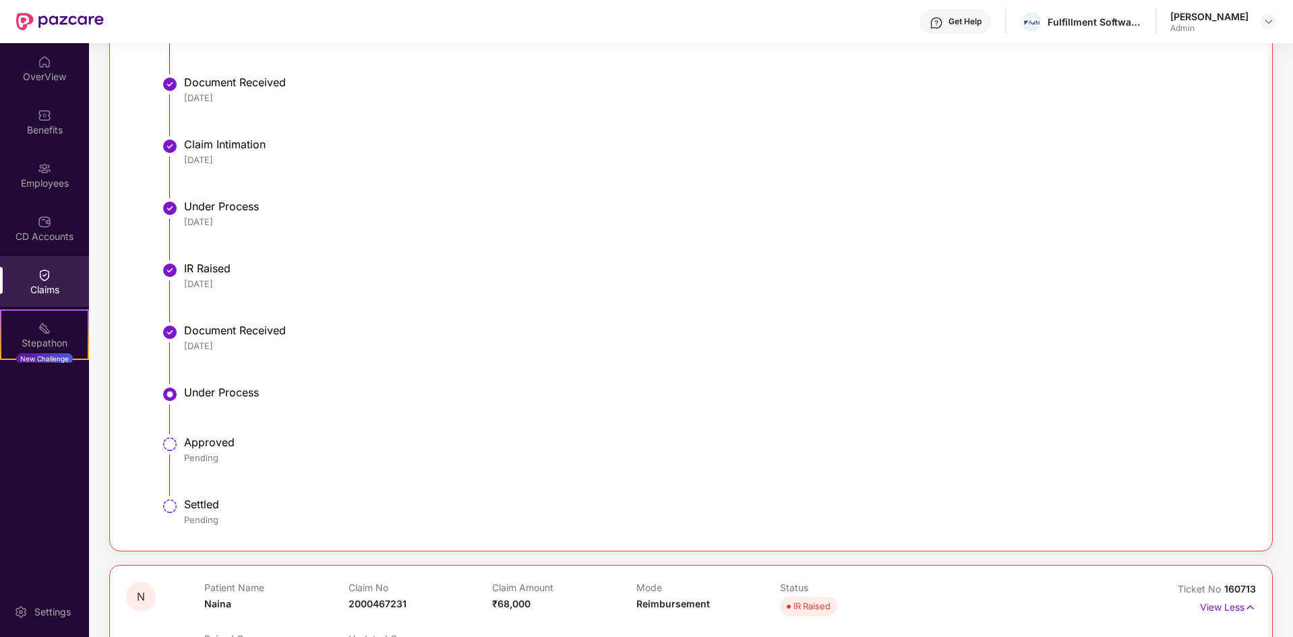
scroll to position [670, 0]
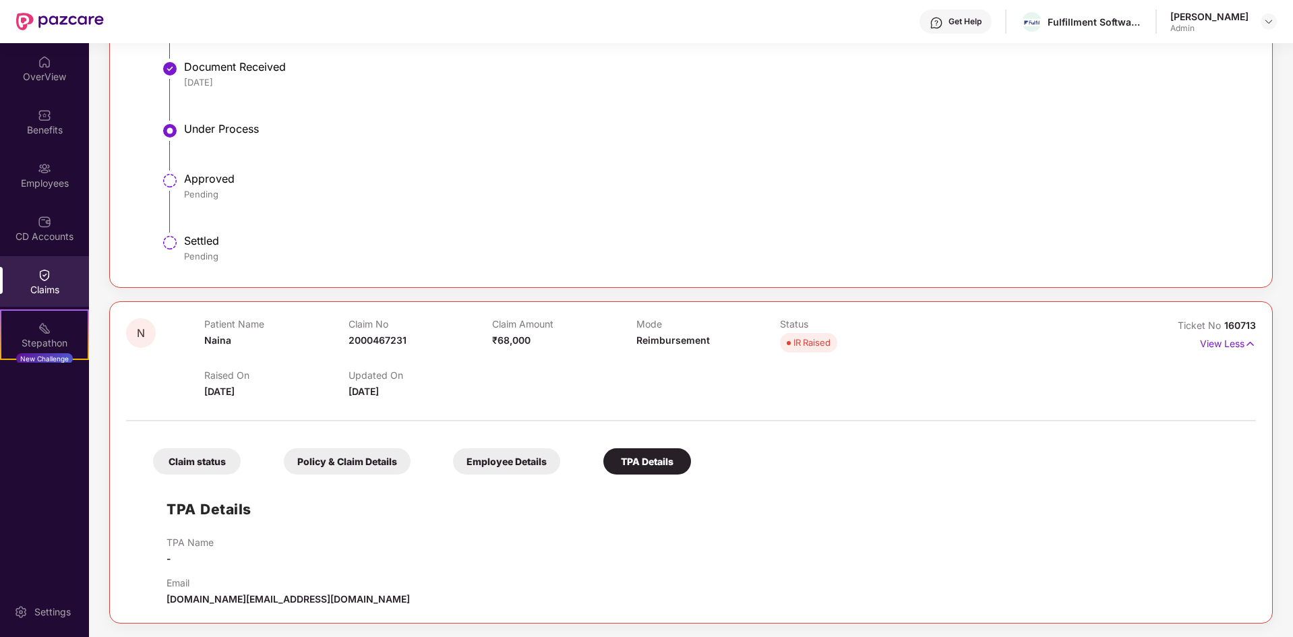
click at [191, 453] on div "Claim status" at bounding box center [197, 461] width 88 height 26
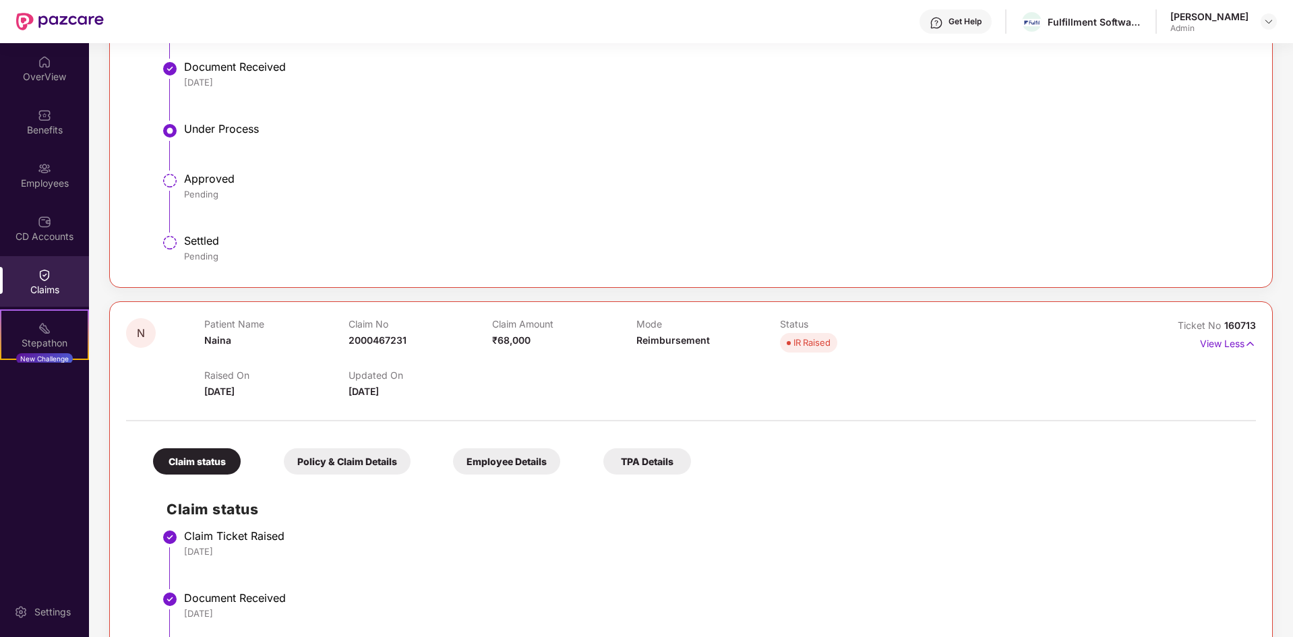
scroll to position [816, 0]
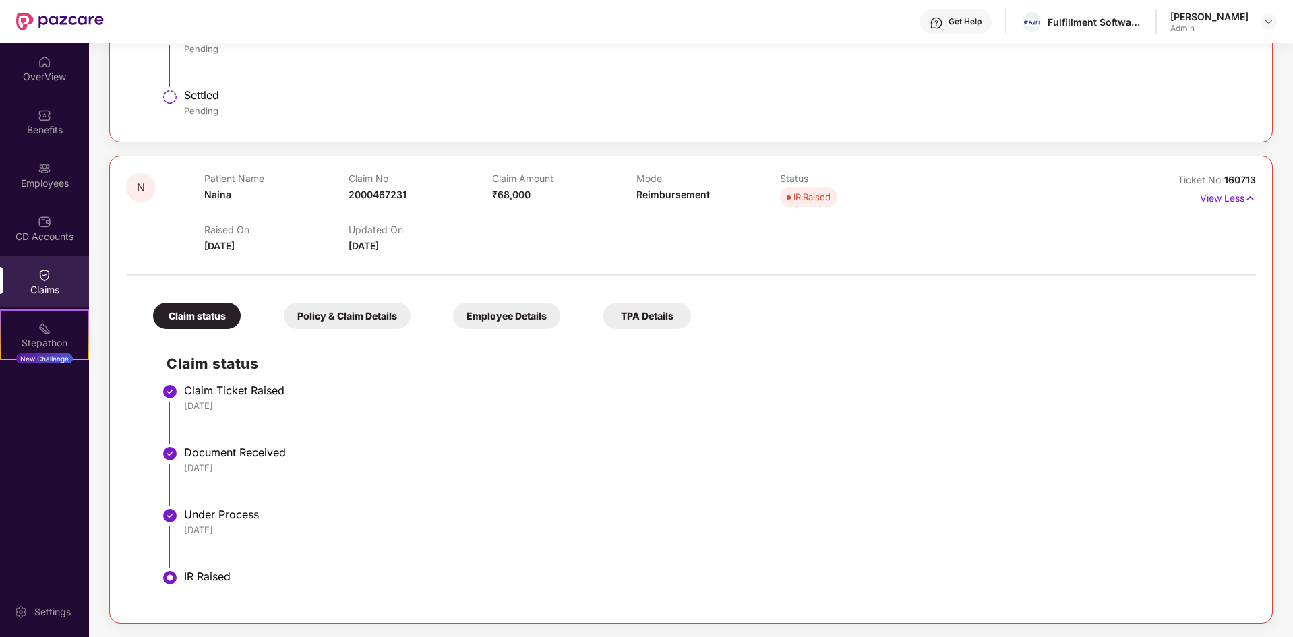
click at [197, 586] on div "IR Raised" at bounding box center [713, 586] width 1059 height 32
click at [196, 572] on div "IR Raised" at bounding box center [713, 576] width 1059 height 13
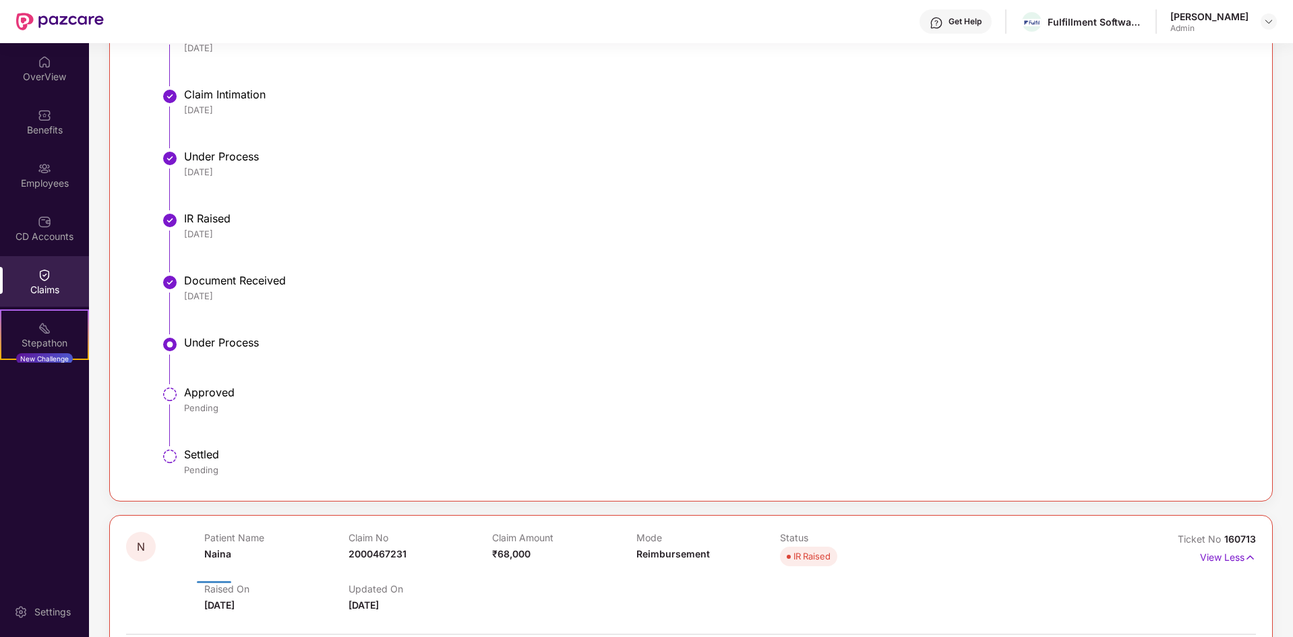
scroll to position [456, 0]
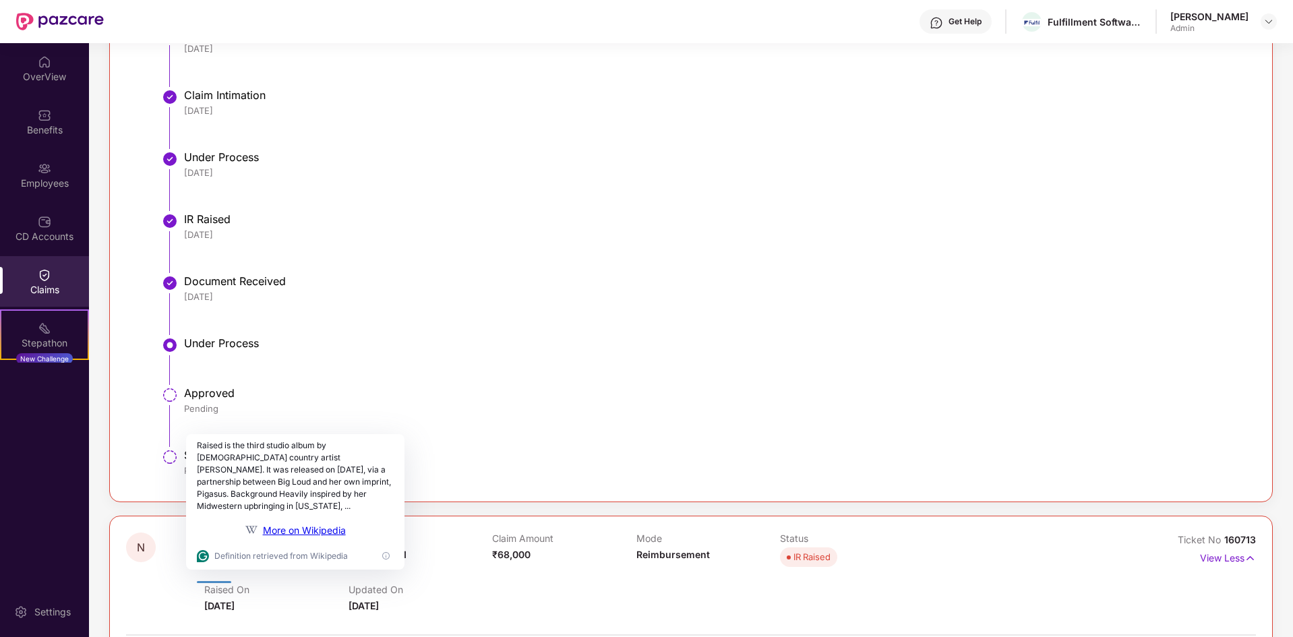
click at [206, 281] on div "Document Received" at bounding box center [713, 280] width 1059 height 13
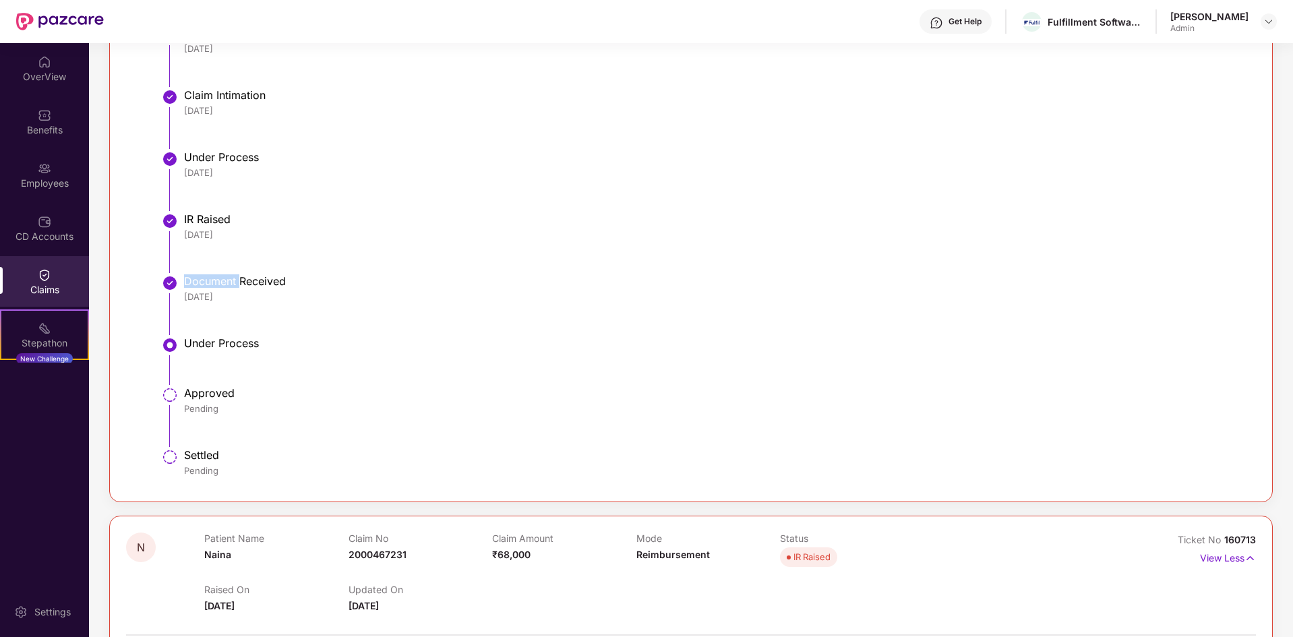
click at [206, 281] on div "Document Received" at bounding box center [713, 280] width 1059 height 13
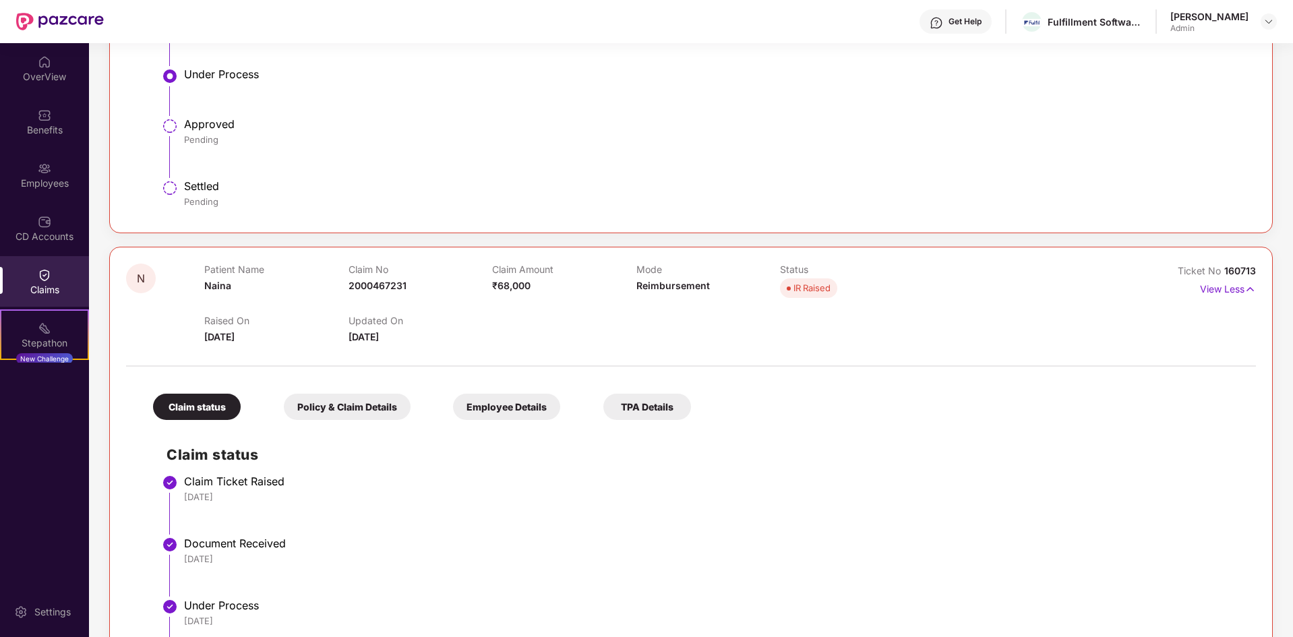
scroll to position [816, 0]
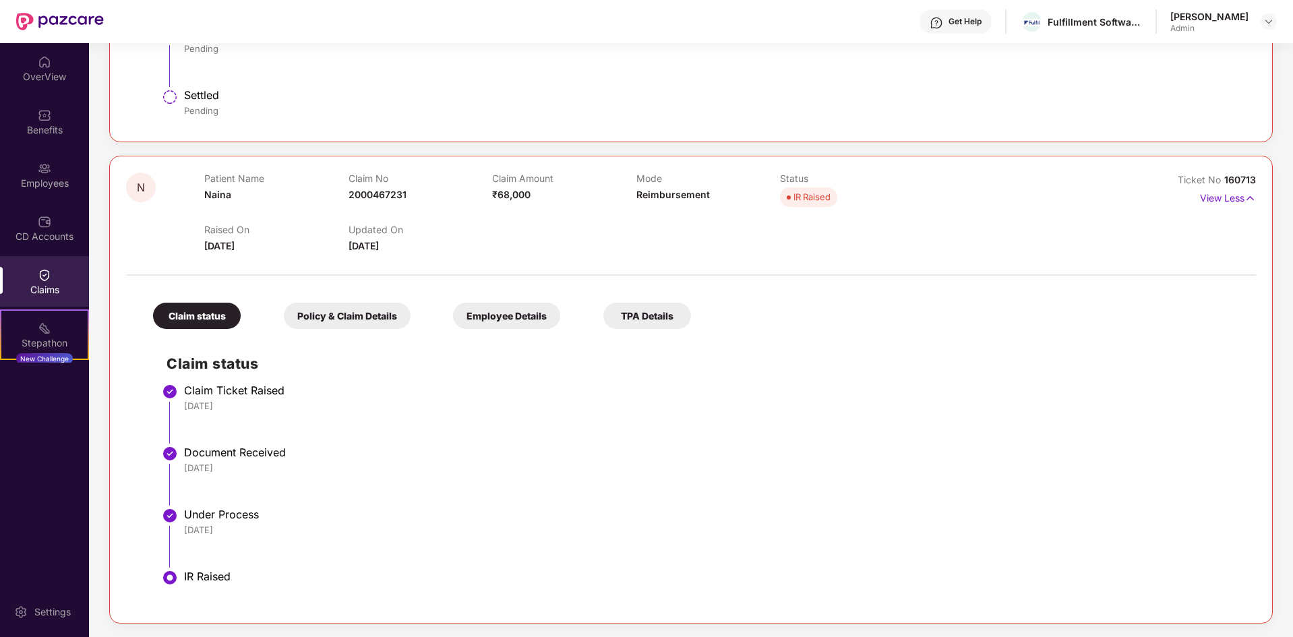
click at [196, 543] on li "Under Process [DATE]" at bounding box center [705, 543] width 1076 height 62
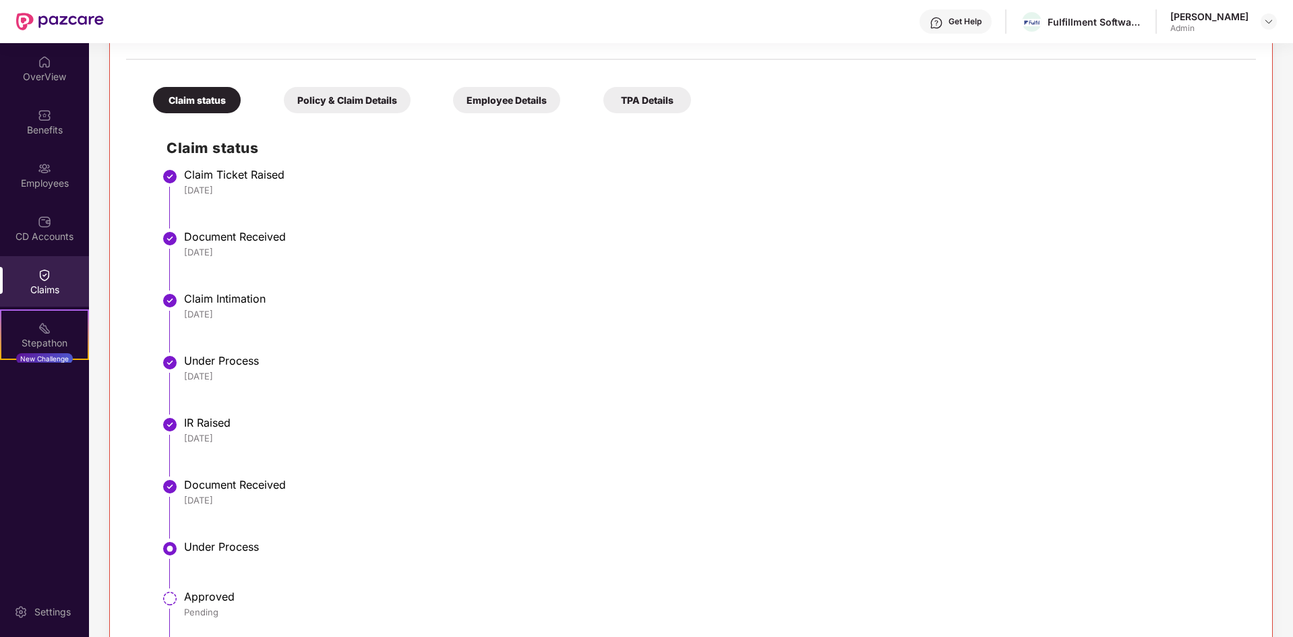
scroll to position [251, 0]
drag, startPoint x: 175, startPoint y: 353, endPoint x: 298, endPoint y: 381, distance: 125.9
click at [298, 381] on li "Under Process [DATE]" at bounding box center [705, 390] width 1076 height 62
click at [298, 381] on div "[DATE]" at bounding box center [713, 377] width 1059 height 12
drag, startPoint x: 236, startPoint y: 427, endPoint x: 179, endPoint y: 365, distance: 84.5
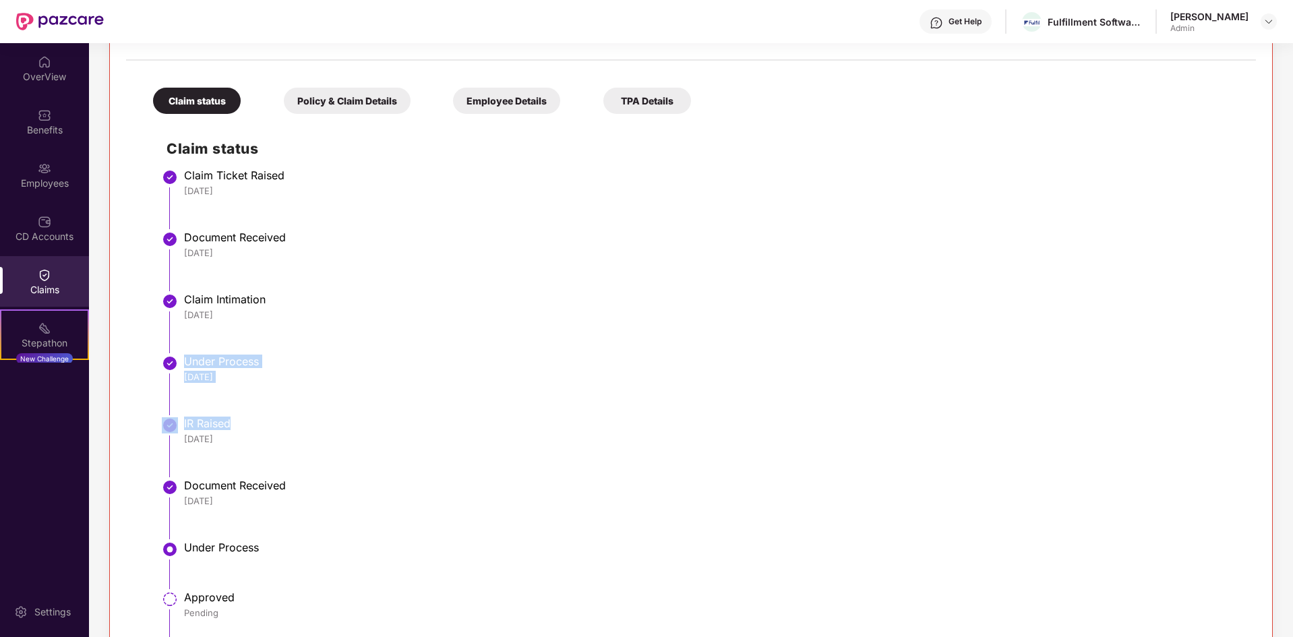
click at [179, 365] on ul "Claim Ticket Raised [DATE] Document Received [DATE] Claim Intimation [DATE] Und…" at bounding box center [705, 431] width 1076 height 516
click at [184, 363] on div "Under Process" at bounding box center [713, 361] width 1059 height 13
